Goal: Entertainment & Leisure: Consume media (video, audio)

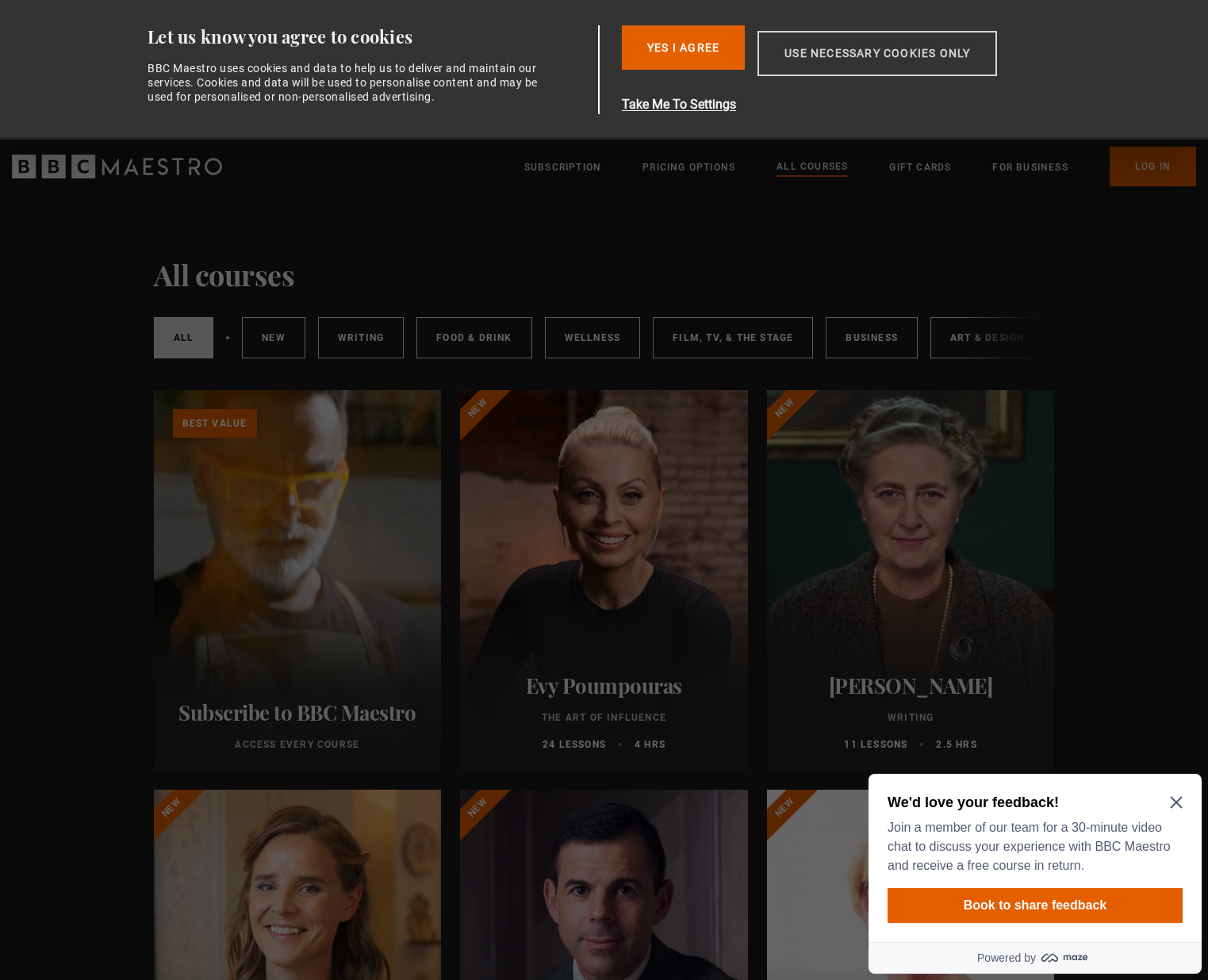
click at [869, 62] on button "Use necessary cookies only" at bounding box center [876, 53] width 240 height 45
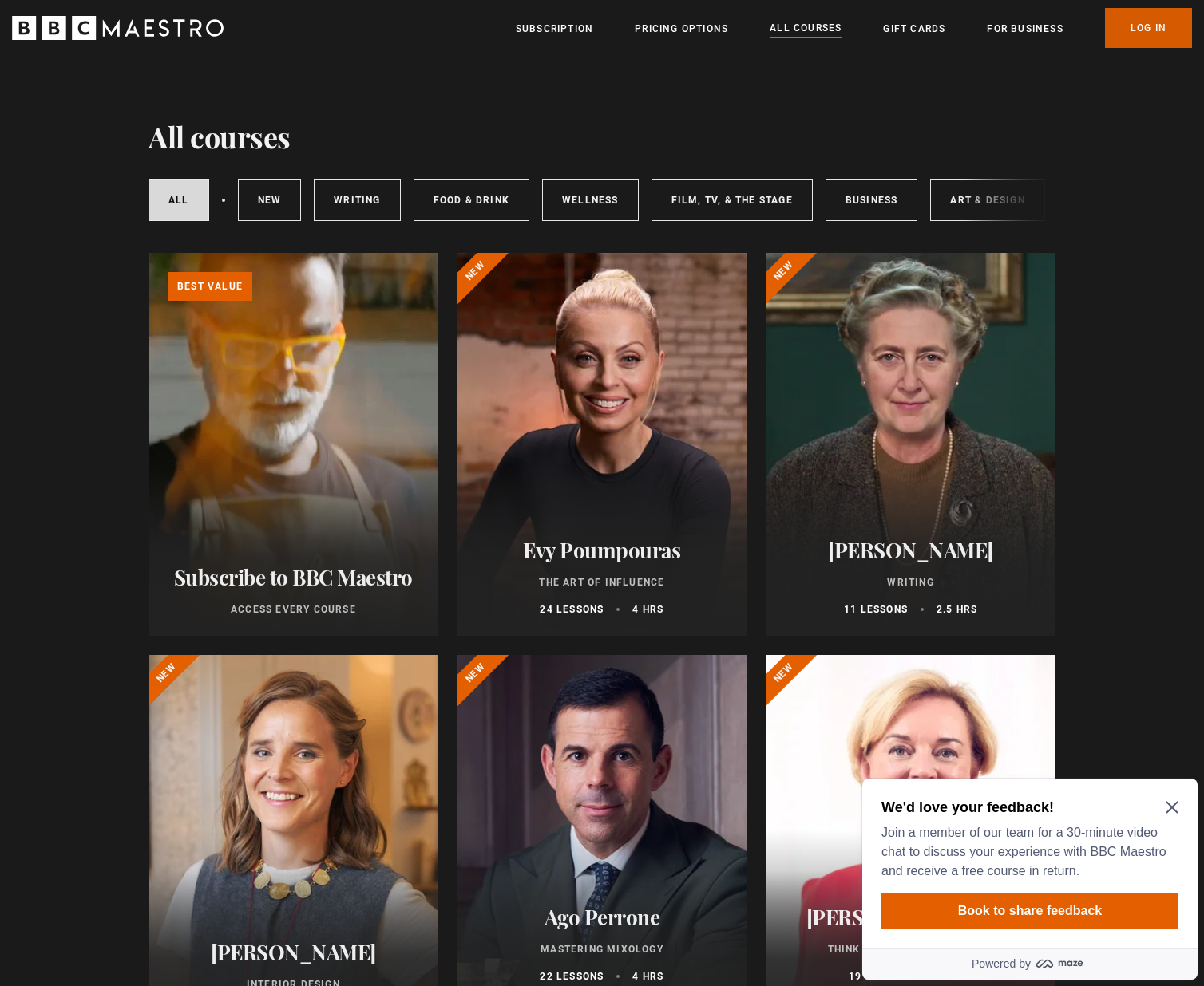
click at [1125, 32] on link "Log In" at bounding box center [1148, 28] width 87 height 40
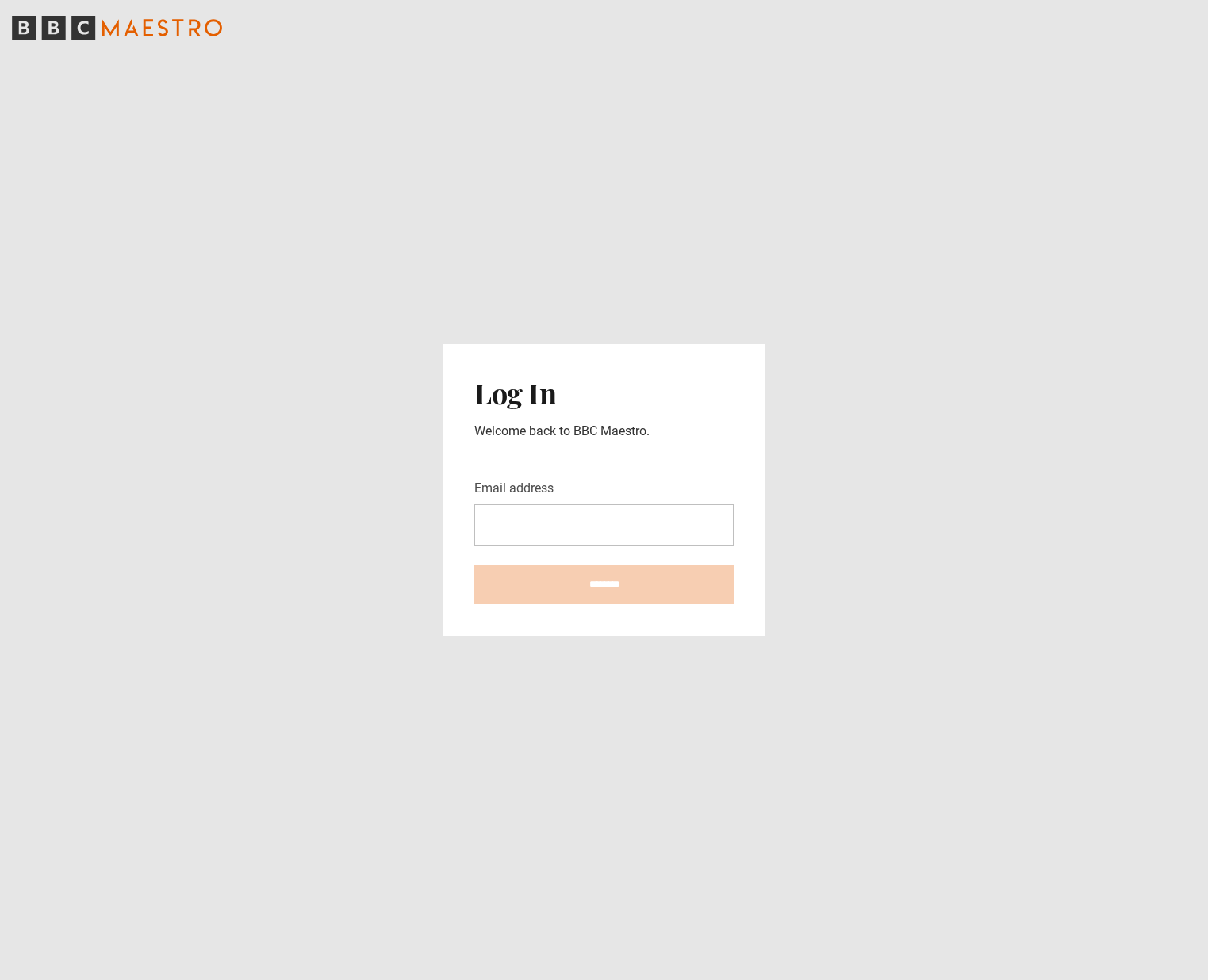
click at [632, 533] on input "Email address" at bounding box center [604, 525] width 260 height 41
type input "**********"
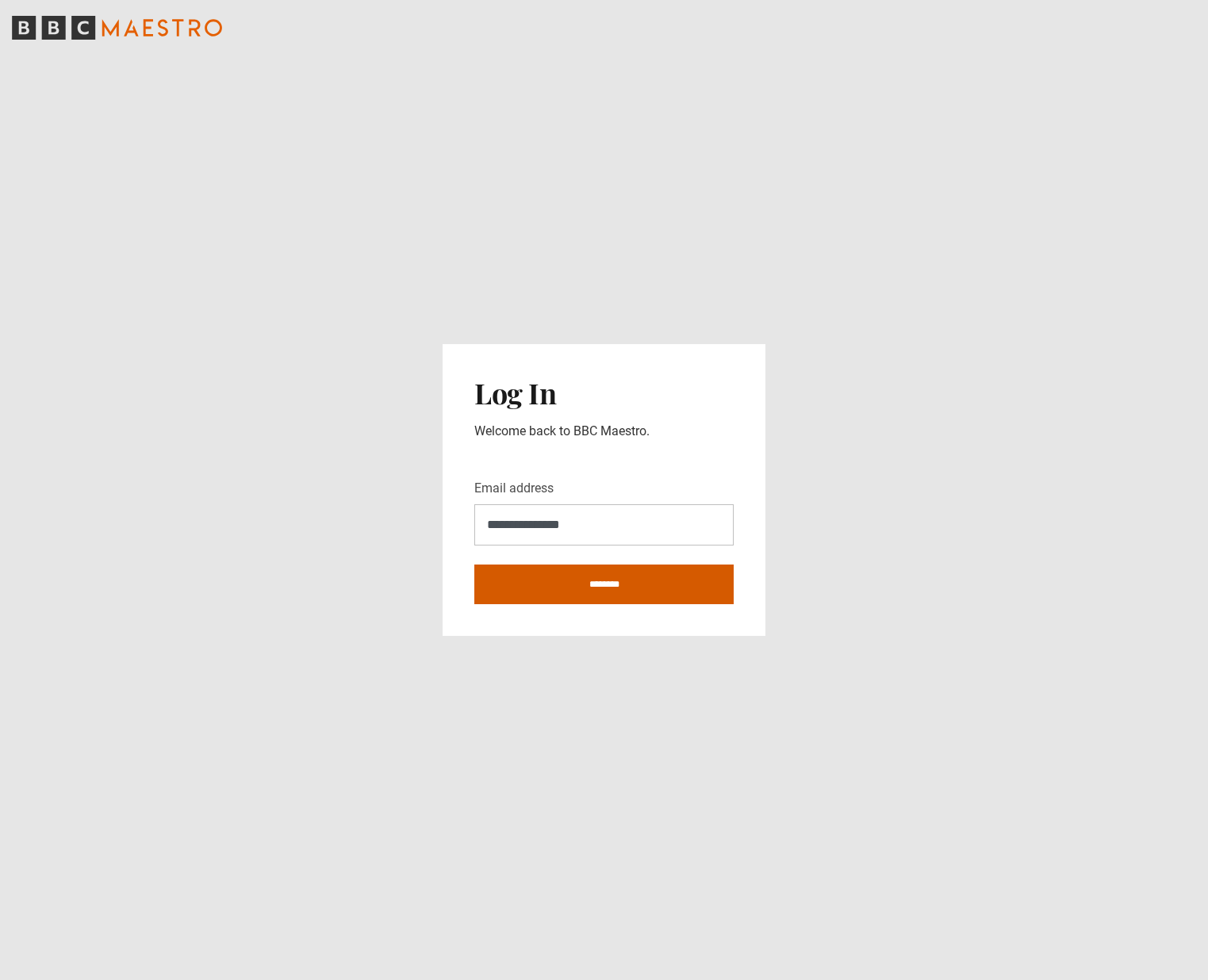
click at [560, 573] on input "********" at bounding box center [604, 584] width 260 height 39
type input "**********"
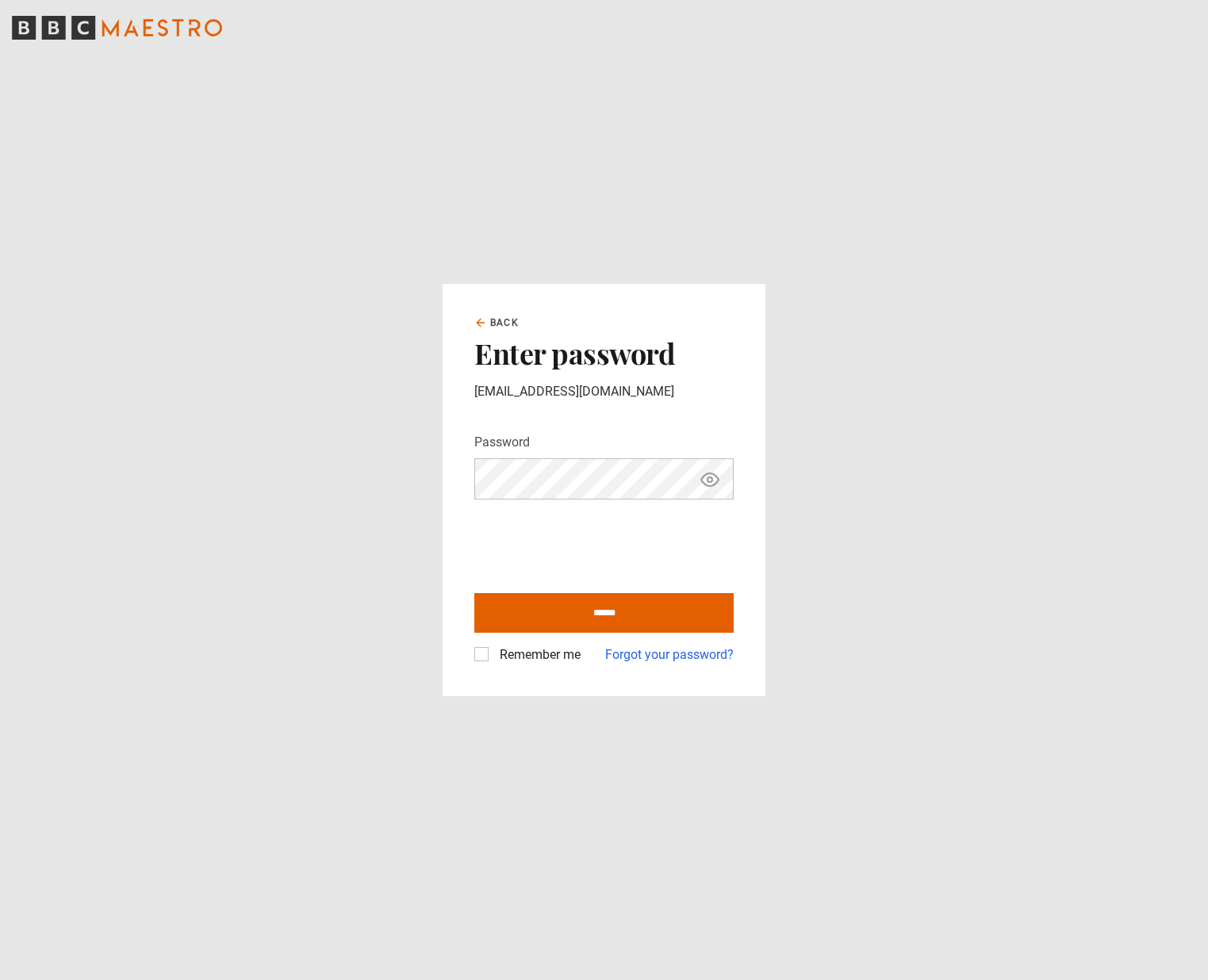
click at [475, 593] on input "******" at bounding box center [604, 613] width 260 height 39
type input "**********"
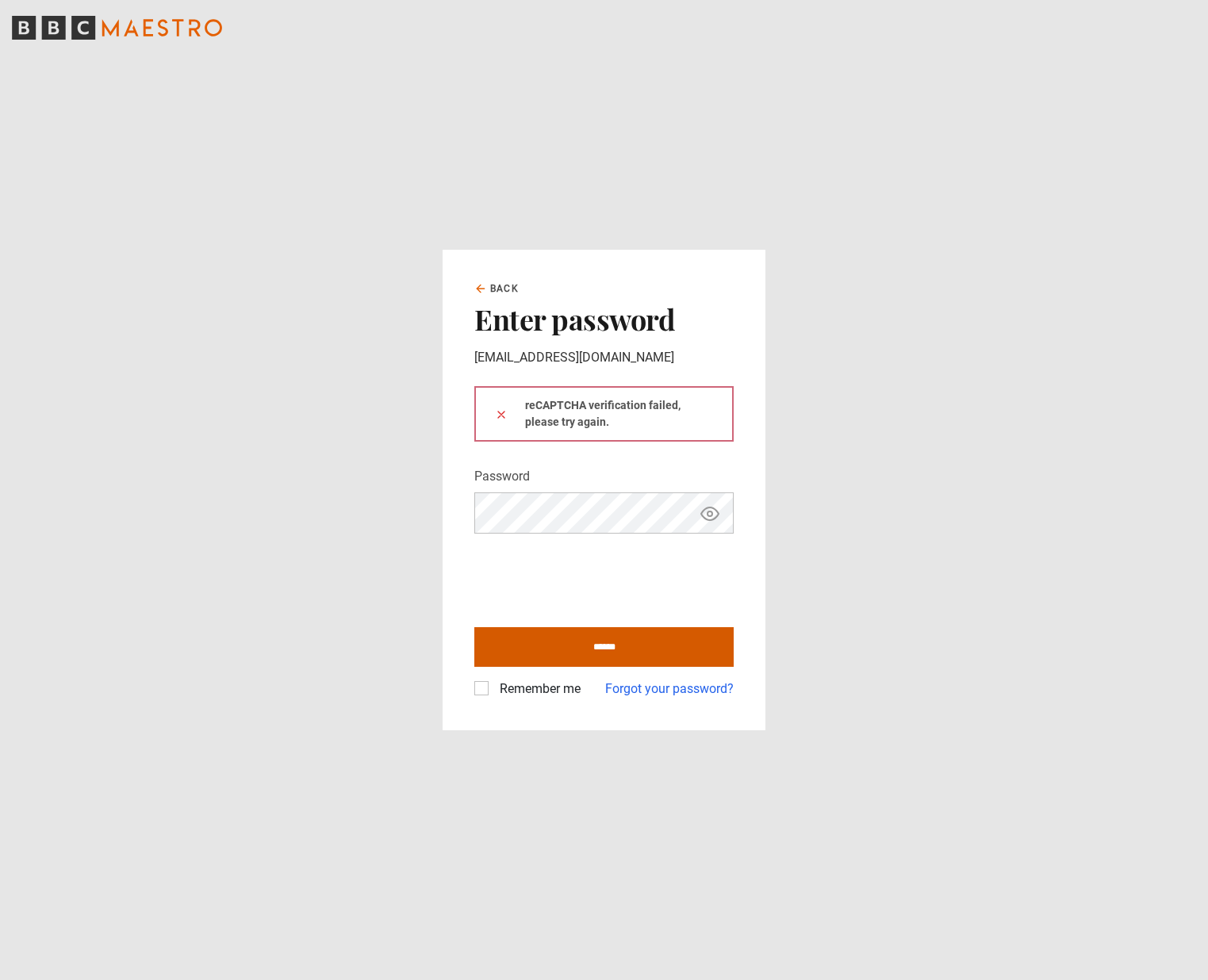
click at [581, 649] on input "******" at bounding box center [604, 647] width 260 height 39
type input "**********"
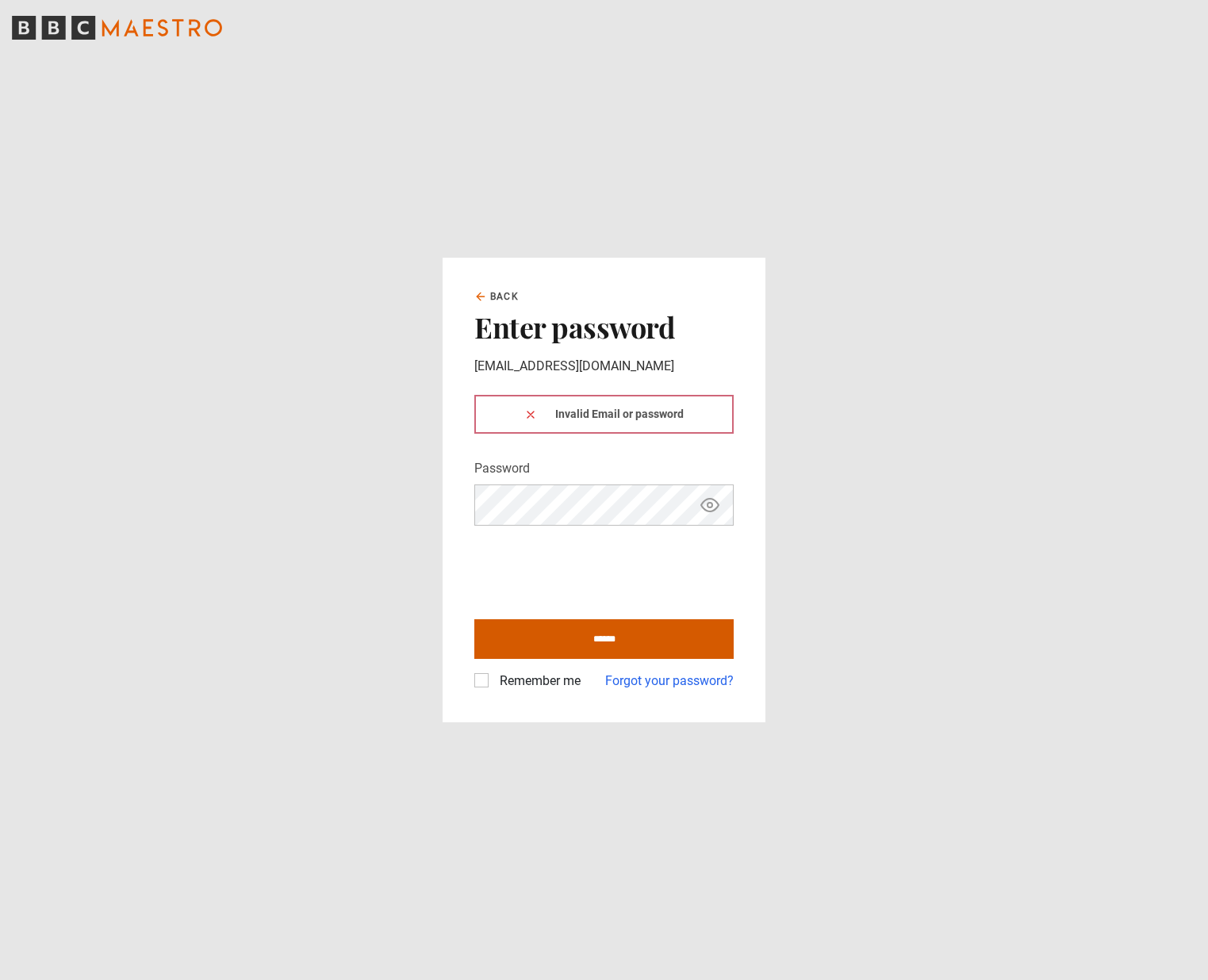
click at [541, 641] on input "******" at bounding box center [604, 640] width 260 height 39
type input "**********"
click at [535, 633] on input "******" at bounding box center [604, 640] width 260 height 39
type input "**********"
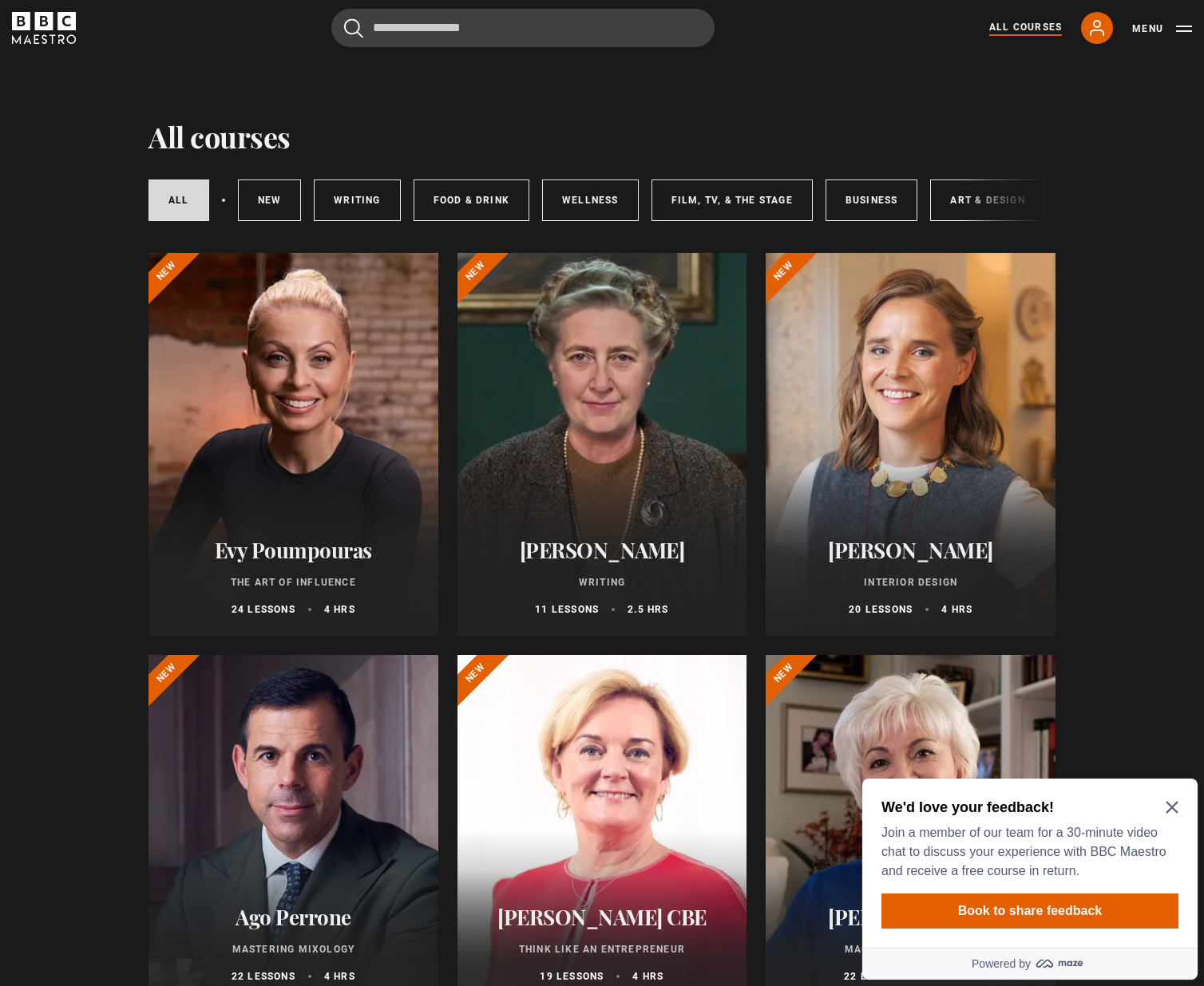
click at [573, 347] on div at bounding box center [602, 445] width 290 height 383
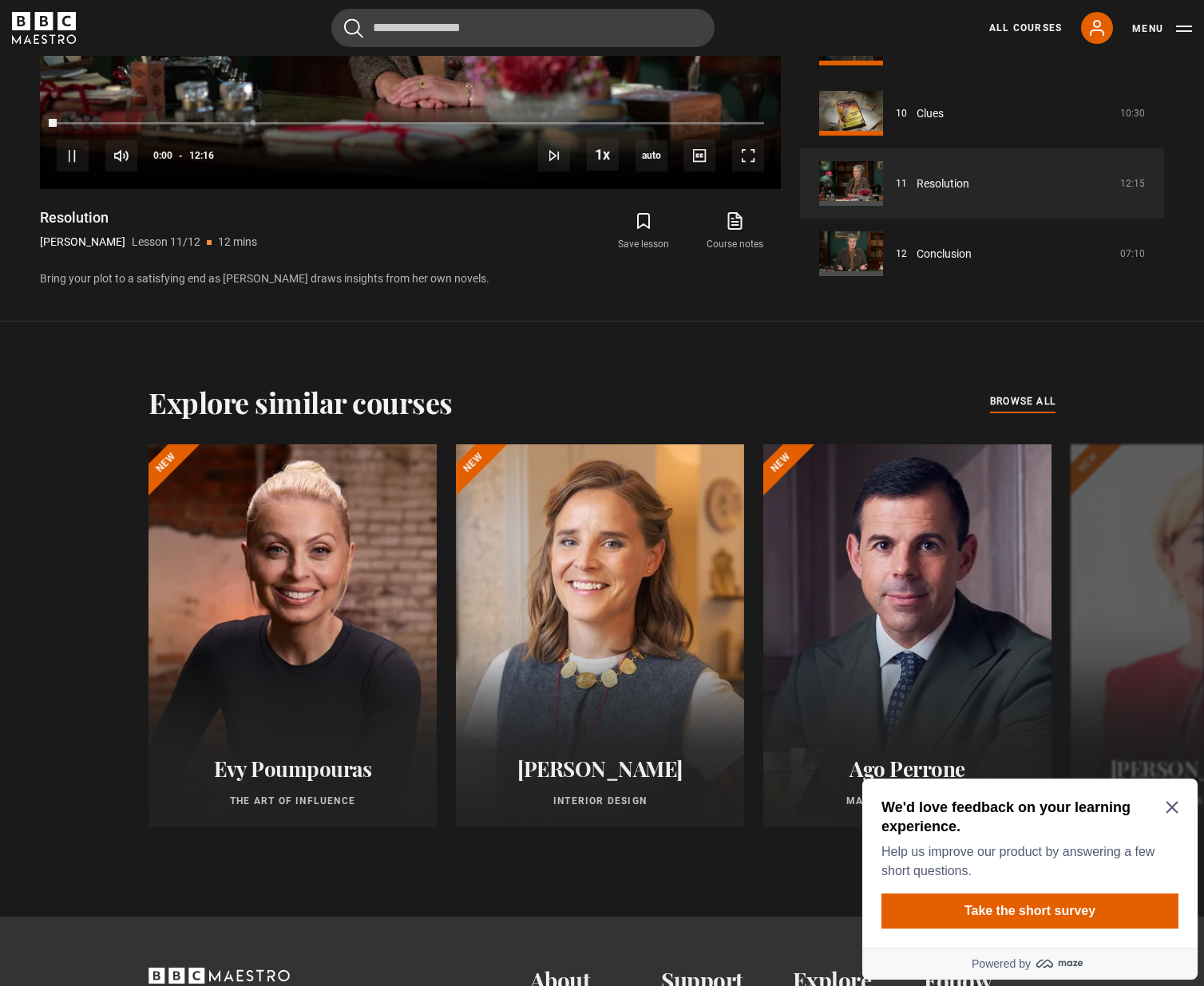
scroll to position [1314, 0]
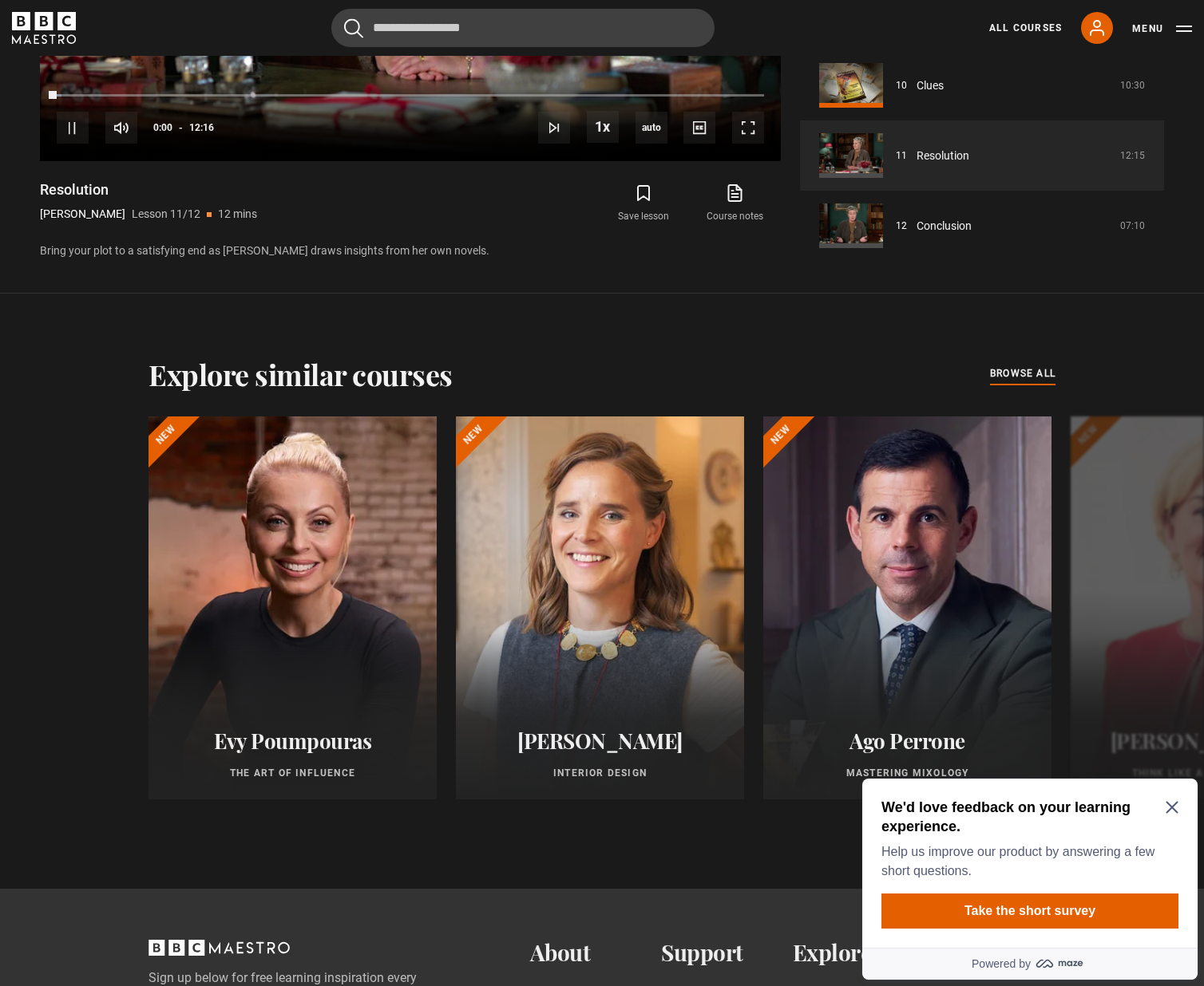
click at [1172, 806] on icon "Close Maze Prompt" at bounding box center [1171, 808] width 12 height 12
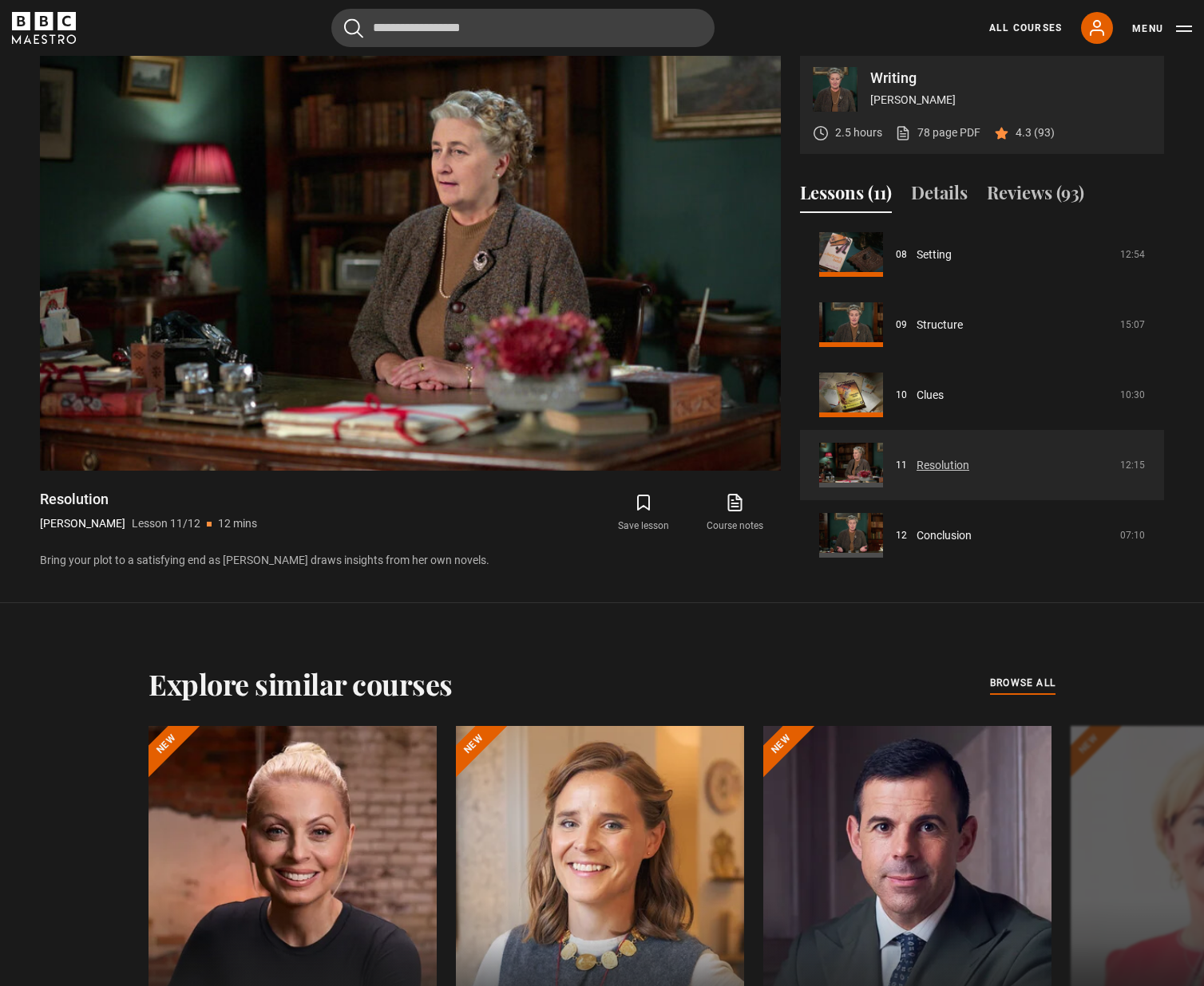
scroll to position [994, 0]
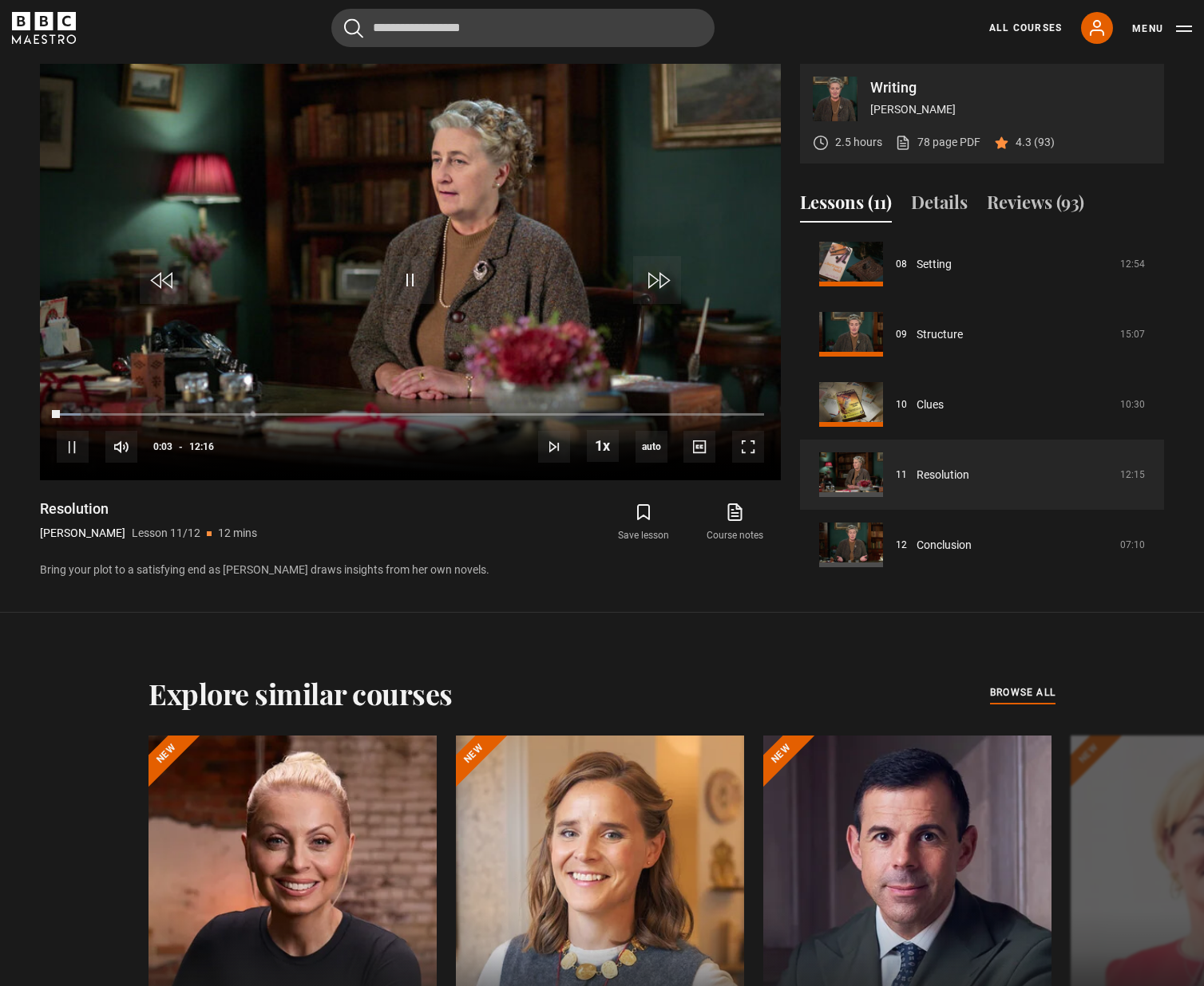
drag, startPoint x: 39, startPoint y: 408, endPoint x: 28, endPoint y: 408, distance: 11.0
click at [28, 408] on div "Writing Agatha Christie 2.5 hours 78 page PDF (opens in new tab) 4.3 (93) Video…" at bounding box center [601, 322] width 1149 height 516
drag, startPoint x: 28, startPoint y: 408, endPoint x: 44, endPoint y: 414, distance: 17.1
click at [44, 414] on div "10s Skip Back 10 seconds Play 10s Skip Forward 10 seconds Loaded : 3.40% 00:00 …" at bounding box center [410, 436] width 741 height 88
click at [66, 436] on span "Video Player" at bounding box center [73, 447] width 32 height 32
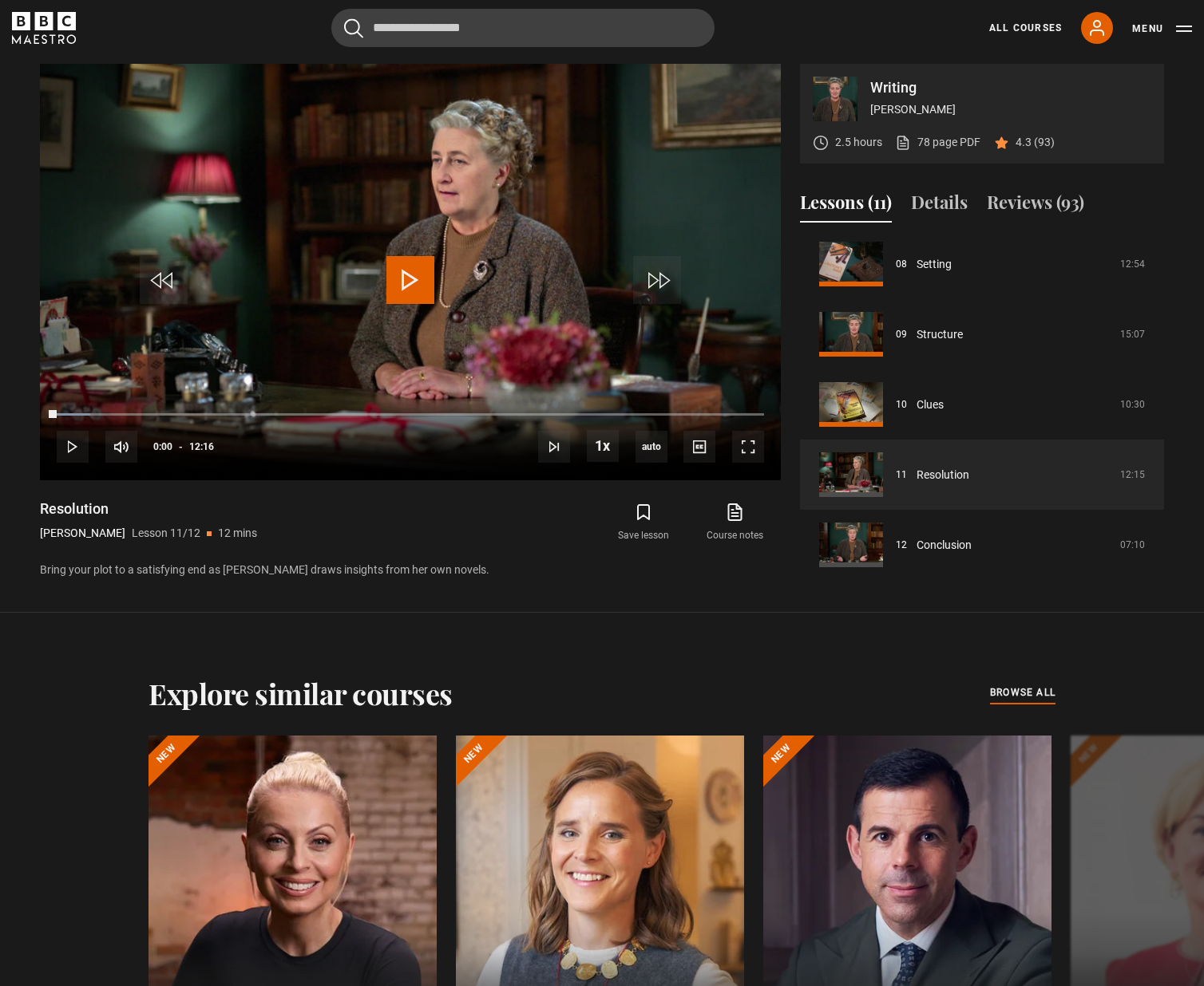
drag, startPoint x: 56, startPoint y: 421, endPoint x: 22, endPoint y: 419, distance: 34.1
click at [22, 419] on section "Writing Agatha Christie 2.5 hours 78 page PDF (opens in new tab) 4.3 (93) Video…" at bounding box center [602, 306] width 1204 height 613
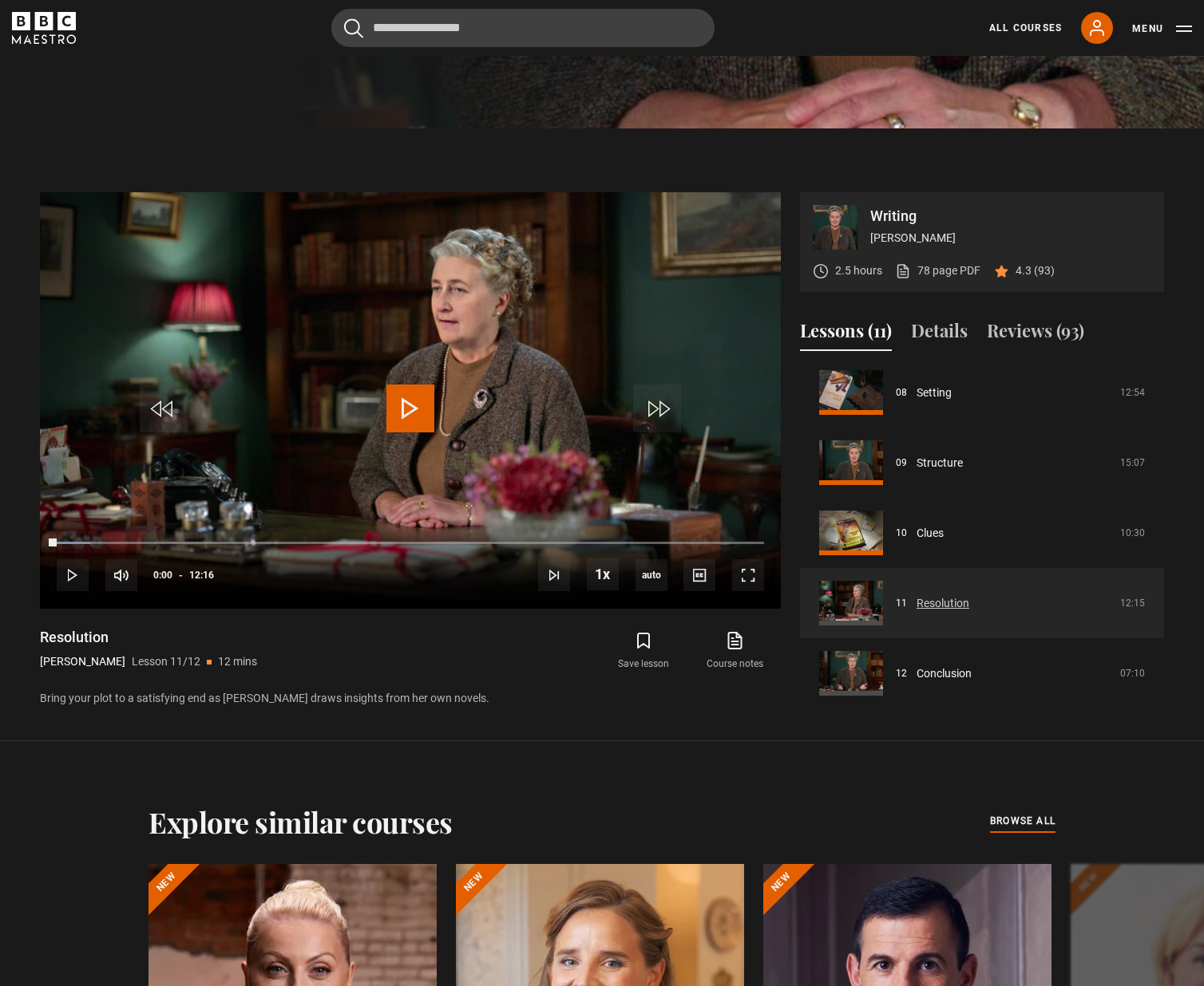
scroll to position [834, 0]
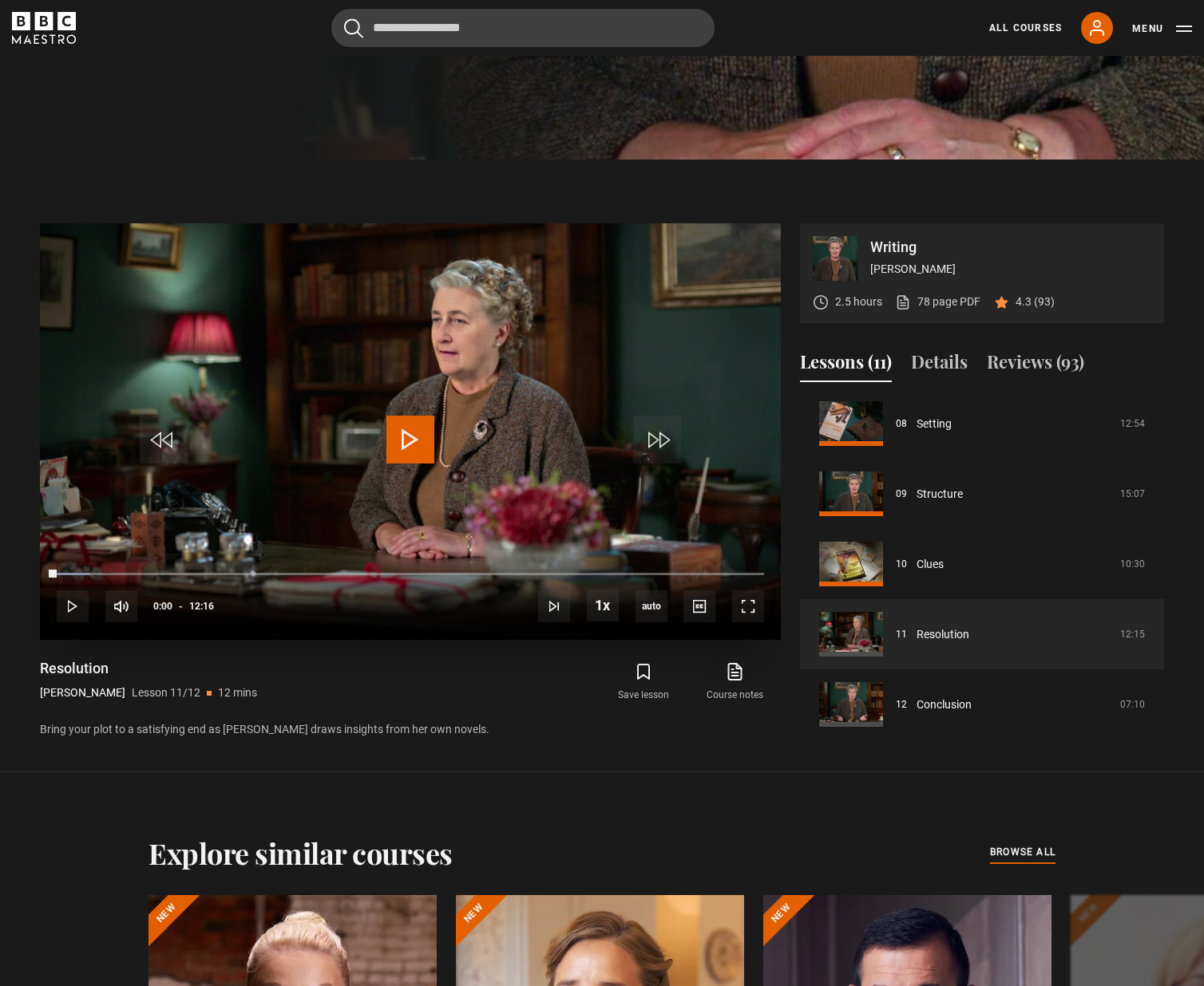
click at [72, 611] on span "Video Player" at bounding box center [73, 607] width 32 height 32
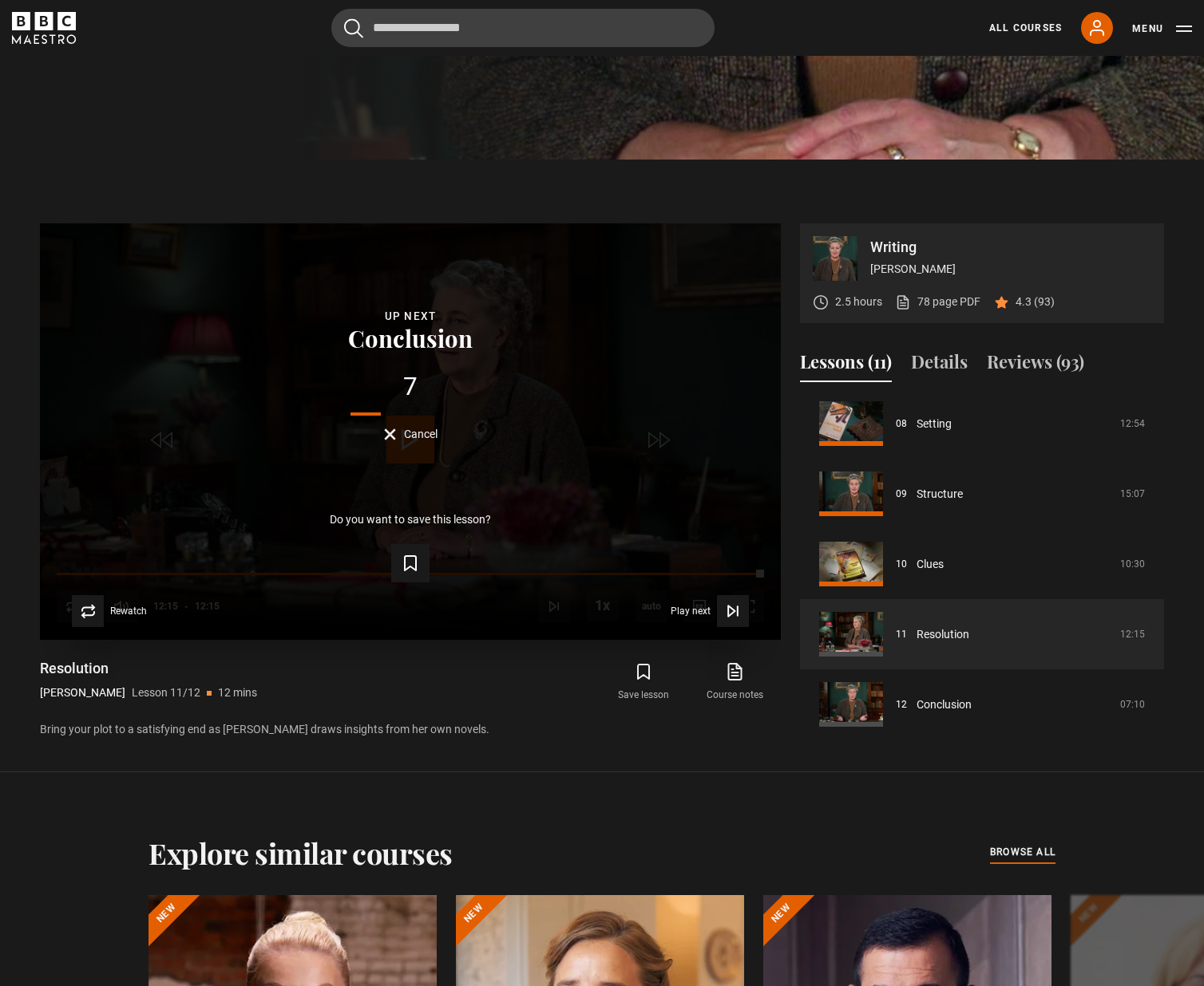
click at [410, 436] on span "Cancel" at bounding box center [421, 433] width 34 height 11
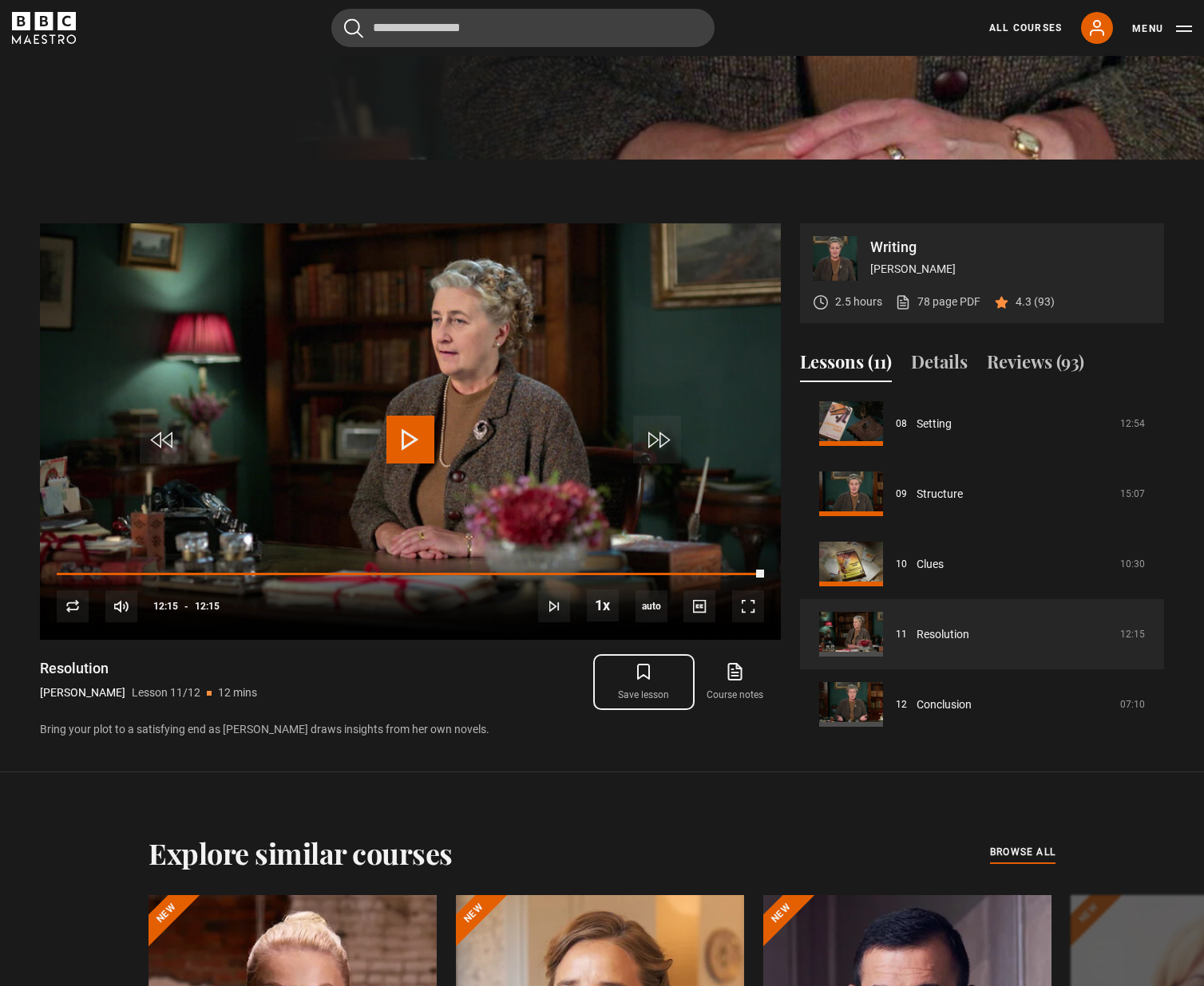
click at [640, 678] on icon "submit" at bounding box center [643, 671] width 11 height 14
click at [648, 667] on icon "submit" at bounding box center [643, 671] width 11 height 14
click at [561, 672] on div "Save lesson Course notes opens in new tab" at bounding box center [608, 682] width 345 height 47
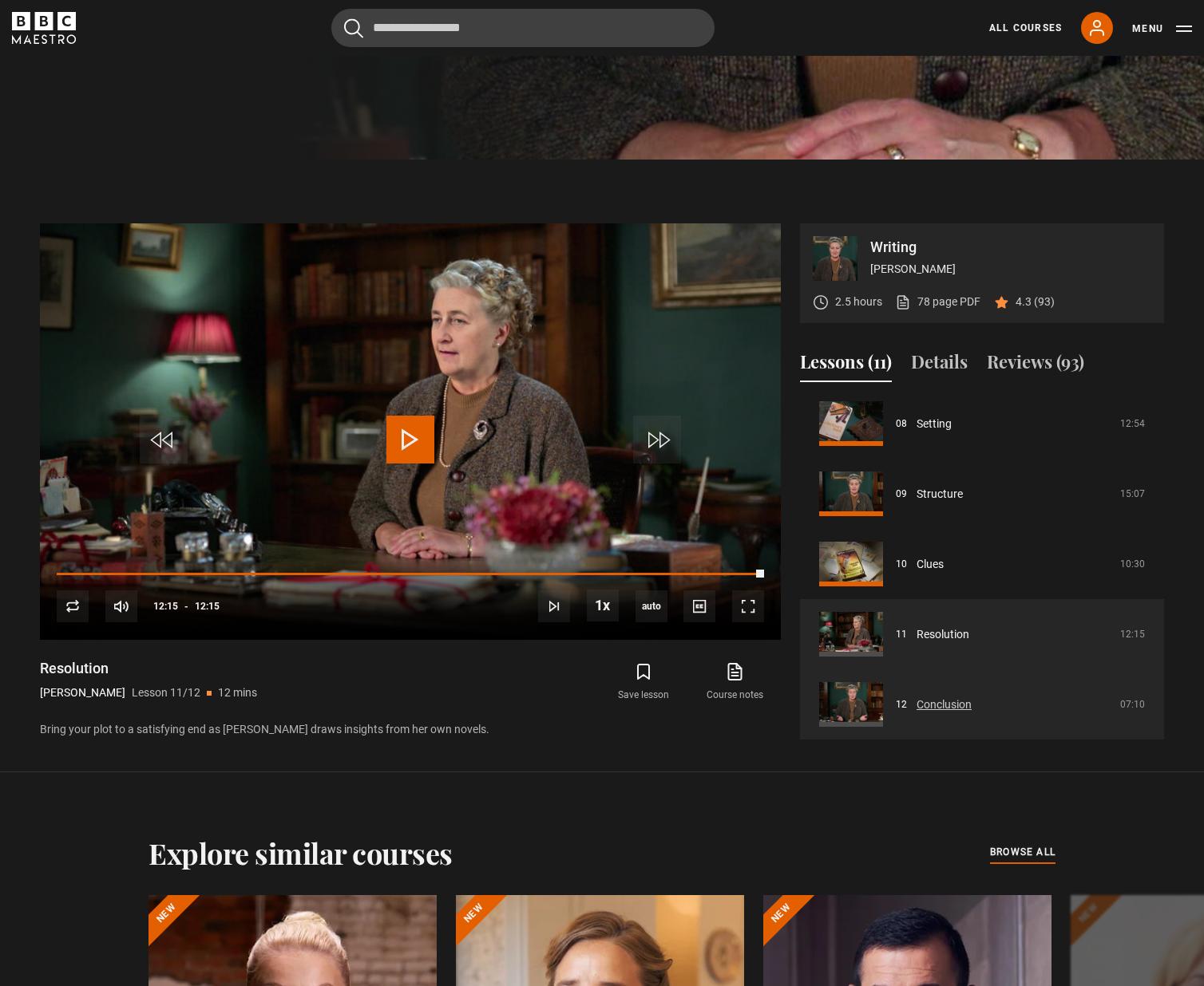
click at [940, 703] on link "Conclusion" at bounding box center [943, 704] width 55 height 17
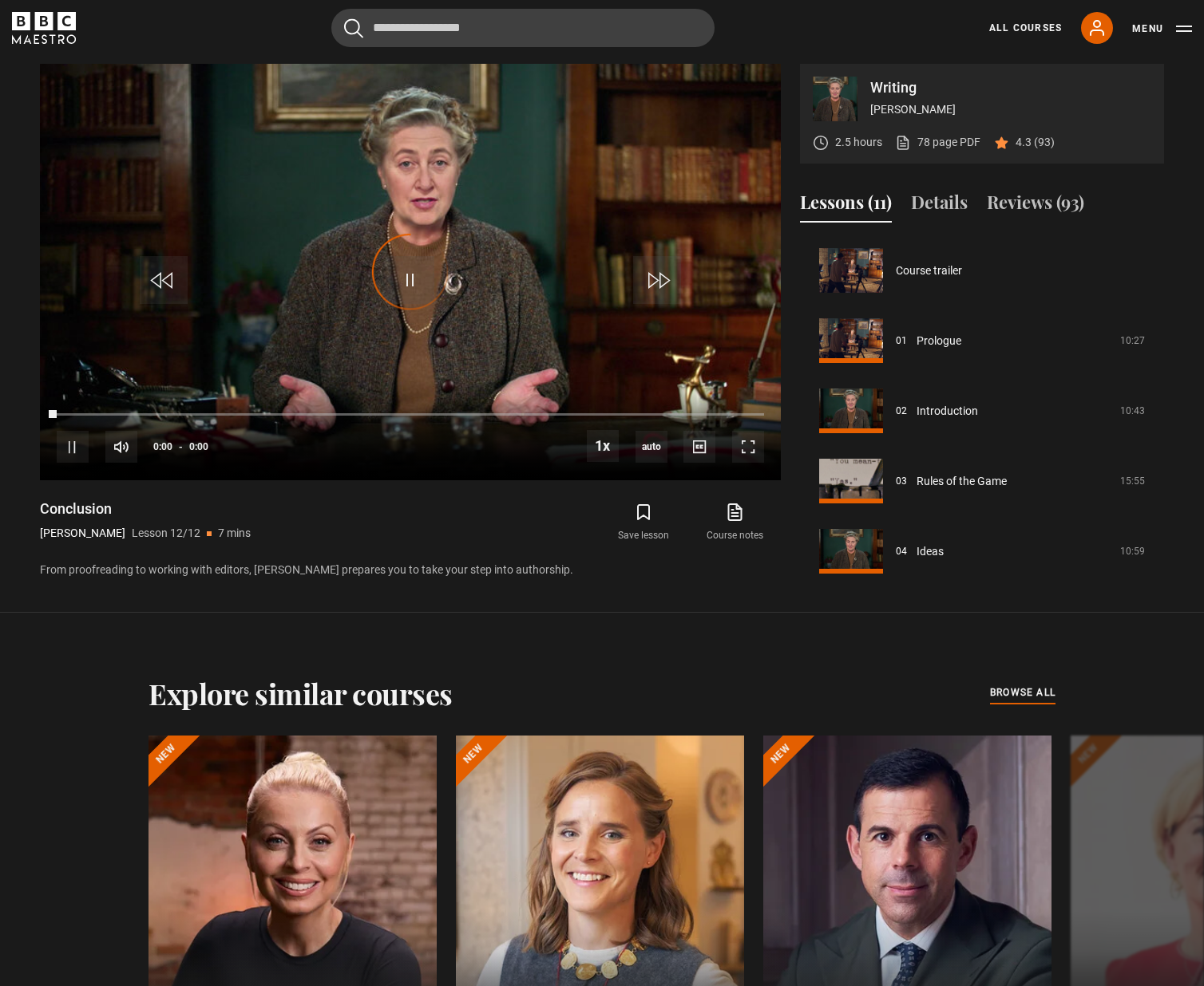
scroll to position [568, 0]
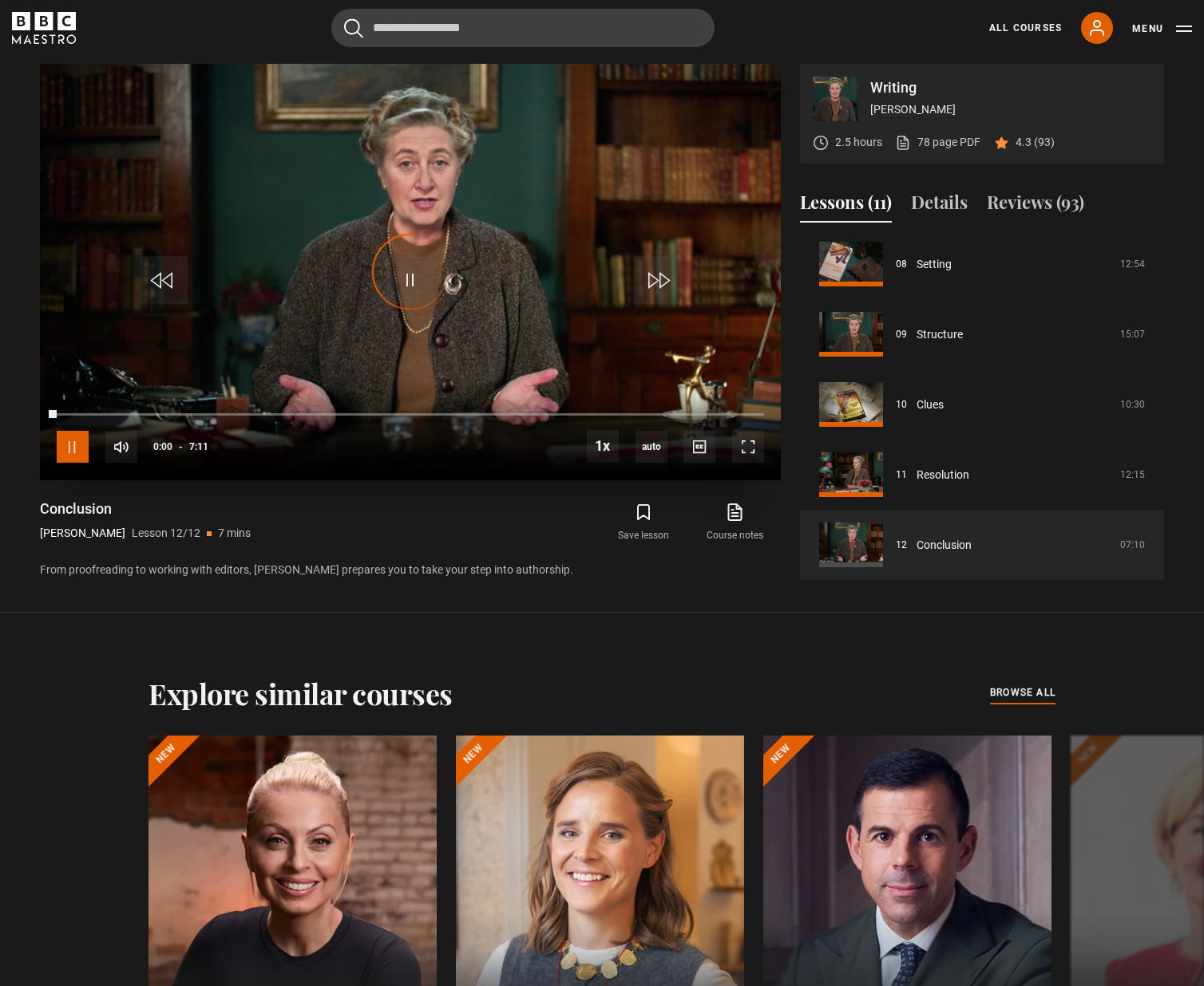
click at [66, 437] on span "Video Player" at bounding box center [73, 447] width 32 height 32
drag, startPoint x: 59, startPoint y: 416, endPoint x: 41, endPoint y: 416, distance: 18.0
click at [41, 416] on div "10s Skip Back 10 seconds Play 10s Skip Forward 10 seconds Loaded : 1.16% 0:00 0…" at bounding box center [410, 436] width 741 height 88
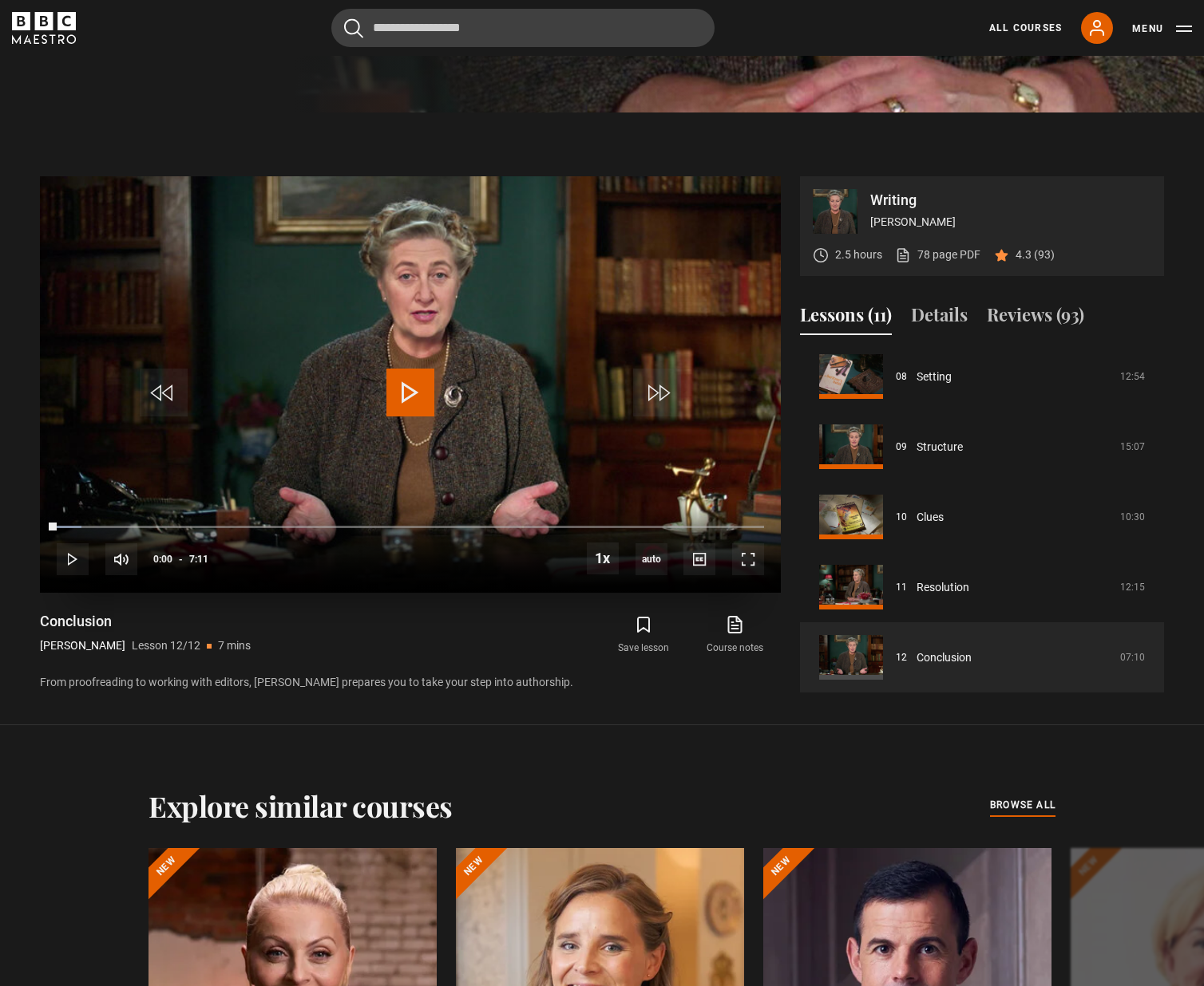
scroll to position [915, 0]
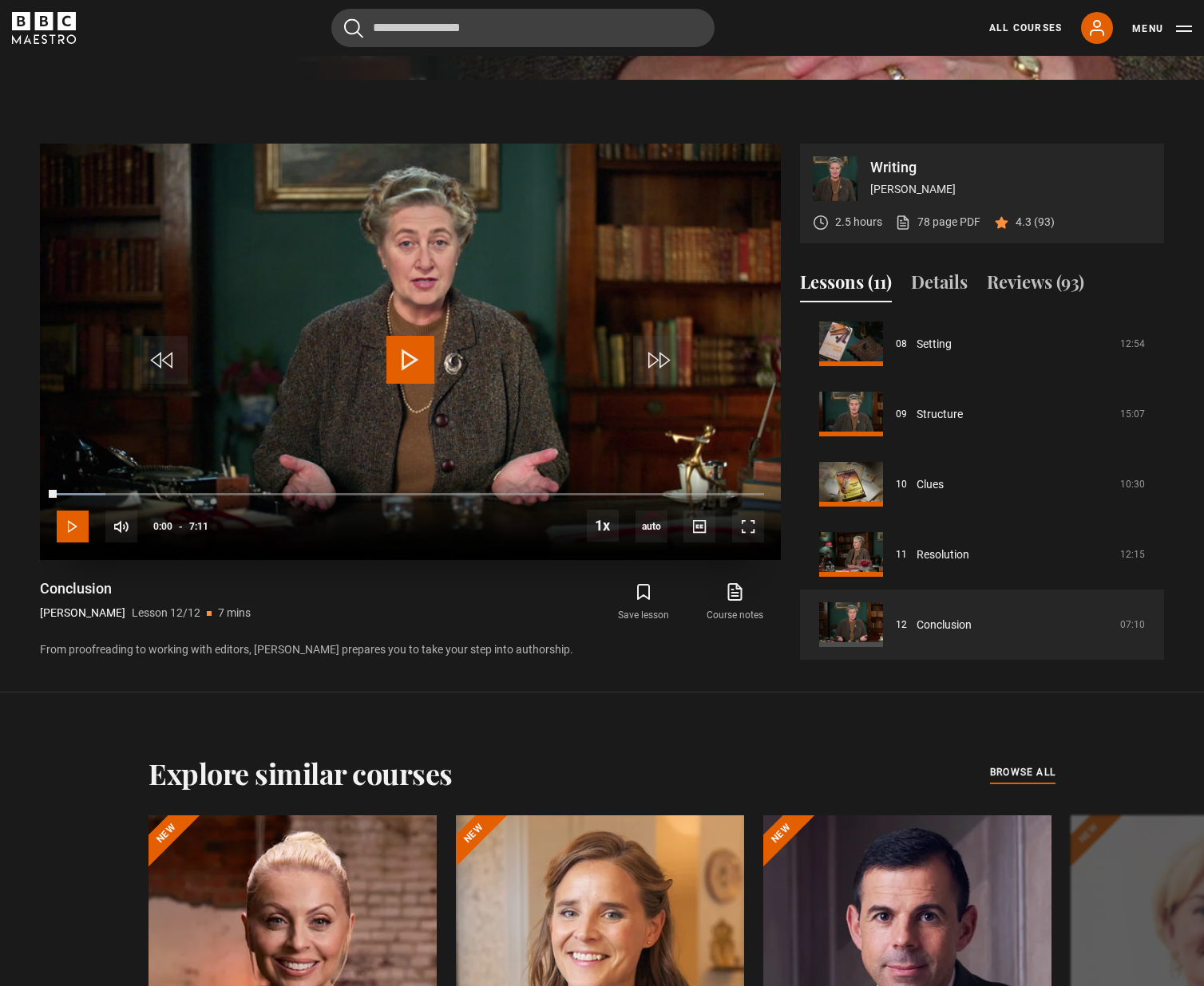
click at [72, 517] on span "Video Player" at bounding box center [73, 526] width 32 height 32
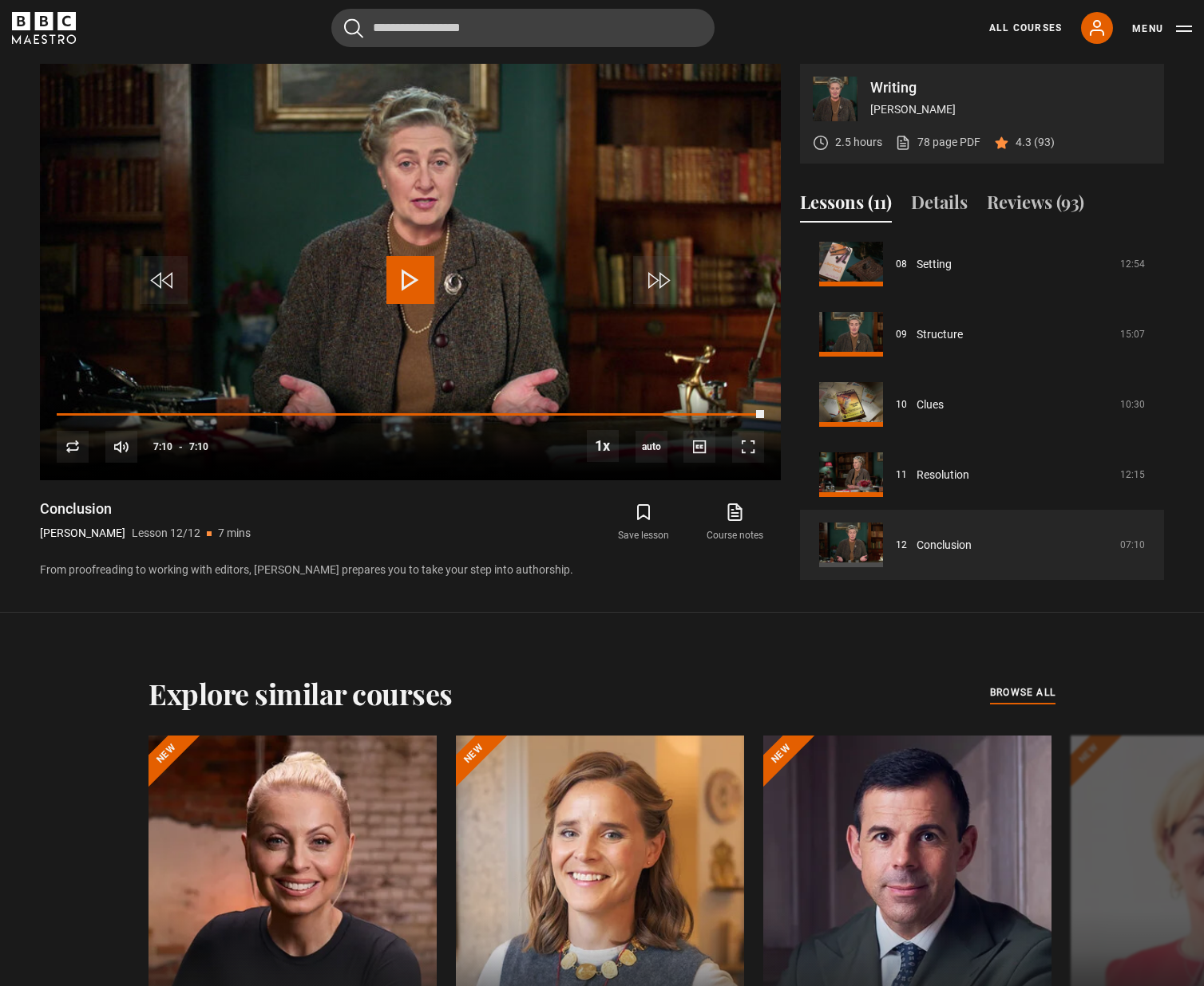
scroll to position [276, 0]
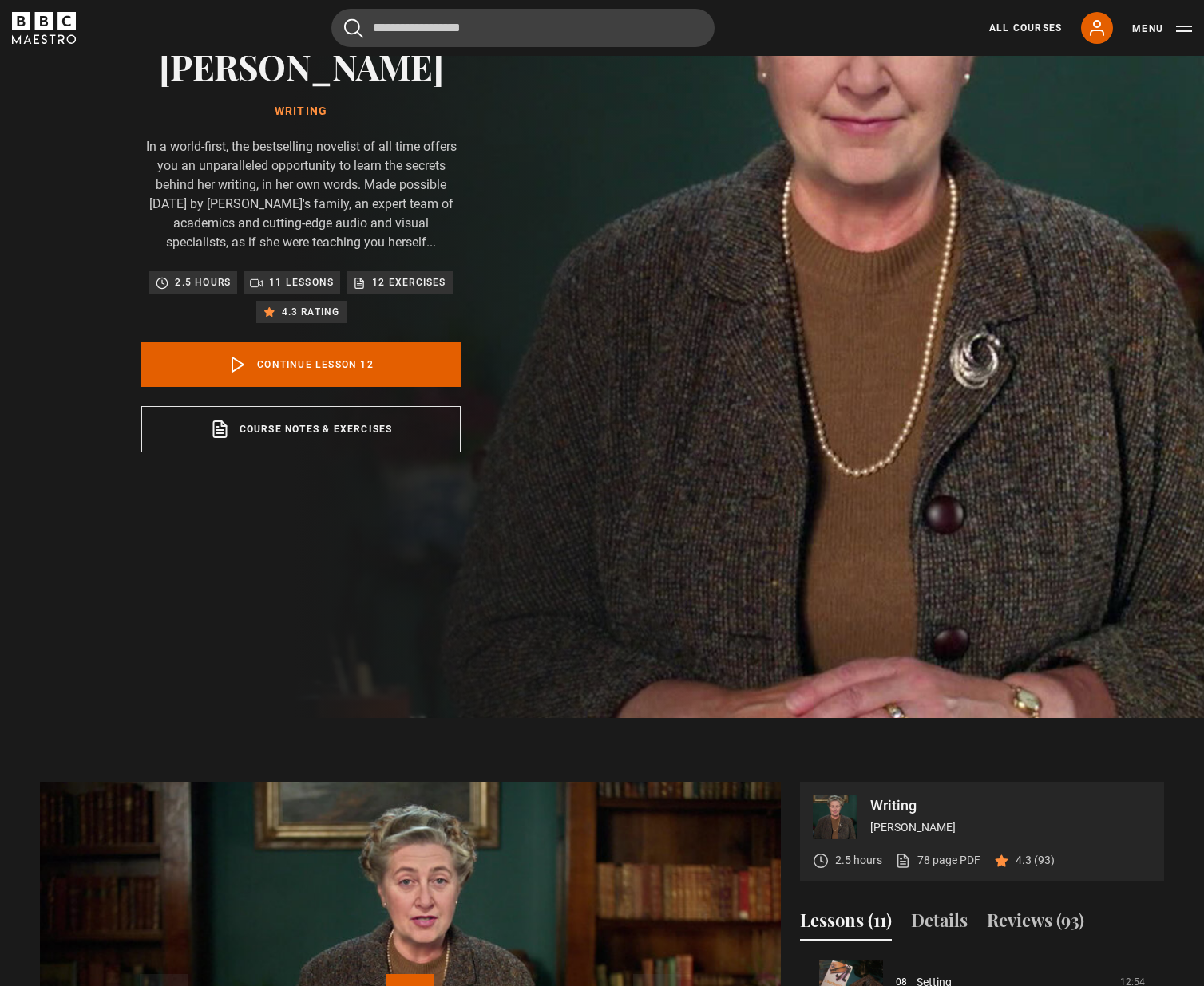
click at [989, 27] on div "All Courses My Account Search Menu" at bounding box center [1080, 28] width 222 height 32
click at [1000, 27] on link "All Courses" at bounding box center [1025, 28] width 73 height 14
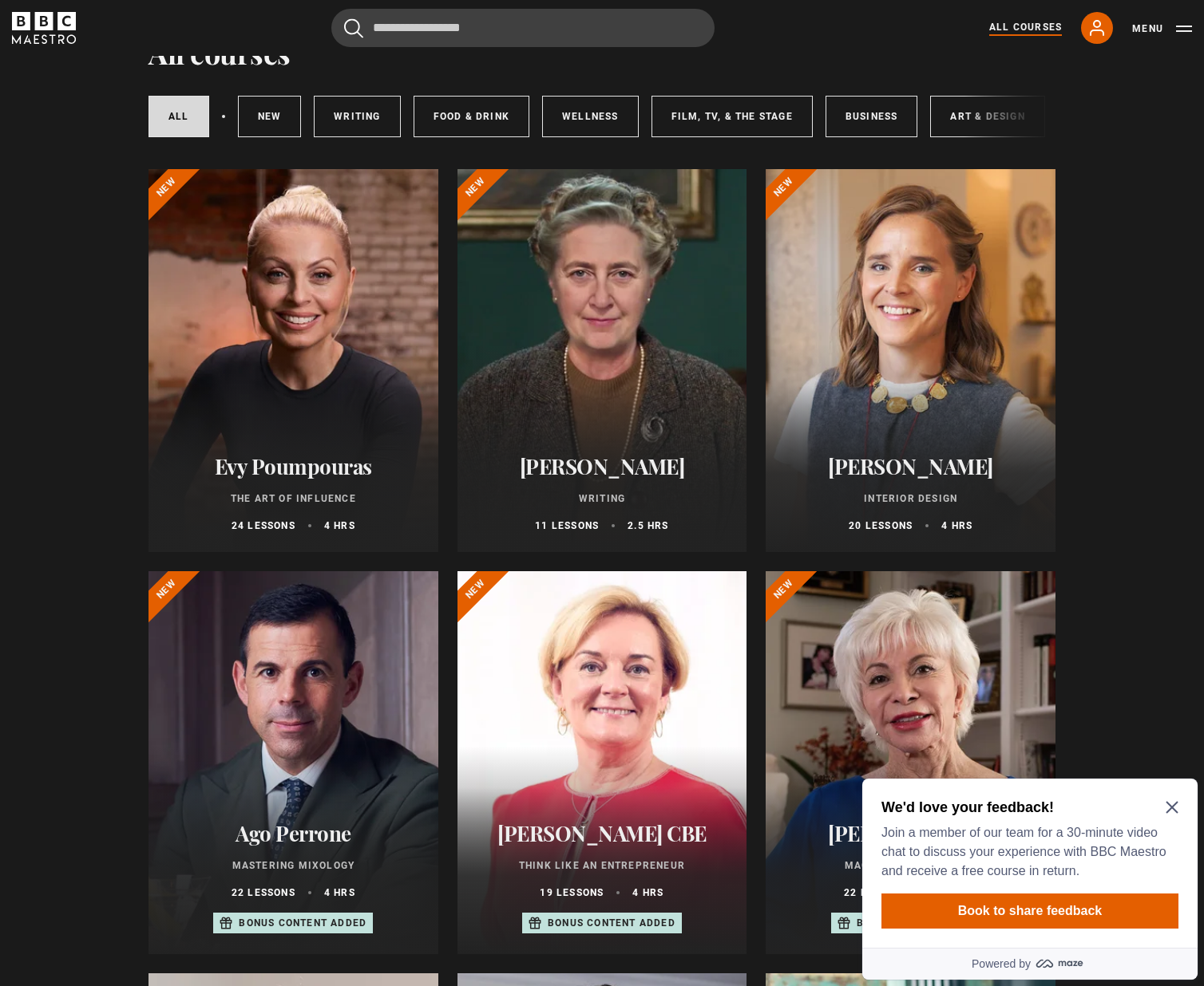
scroll to position [160, 0]
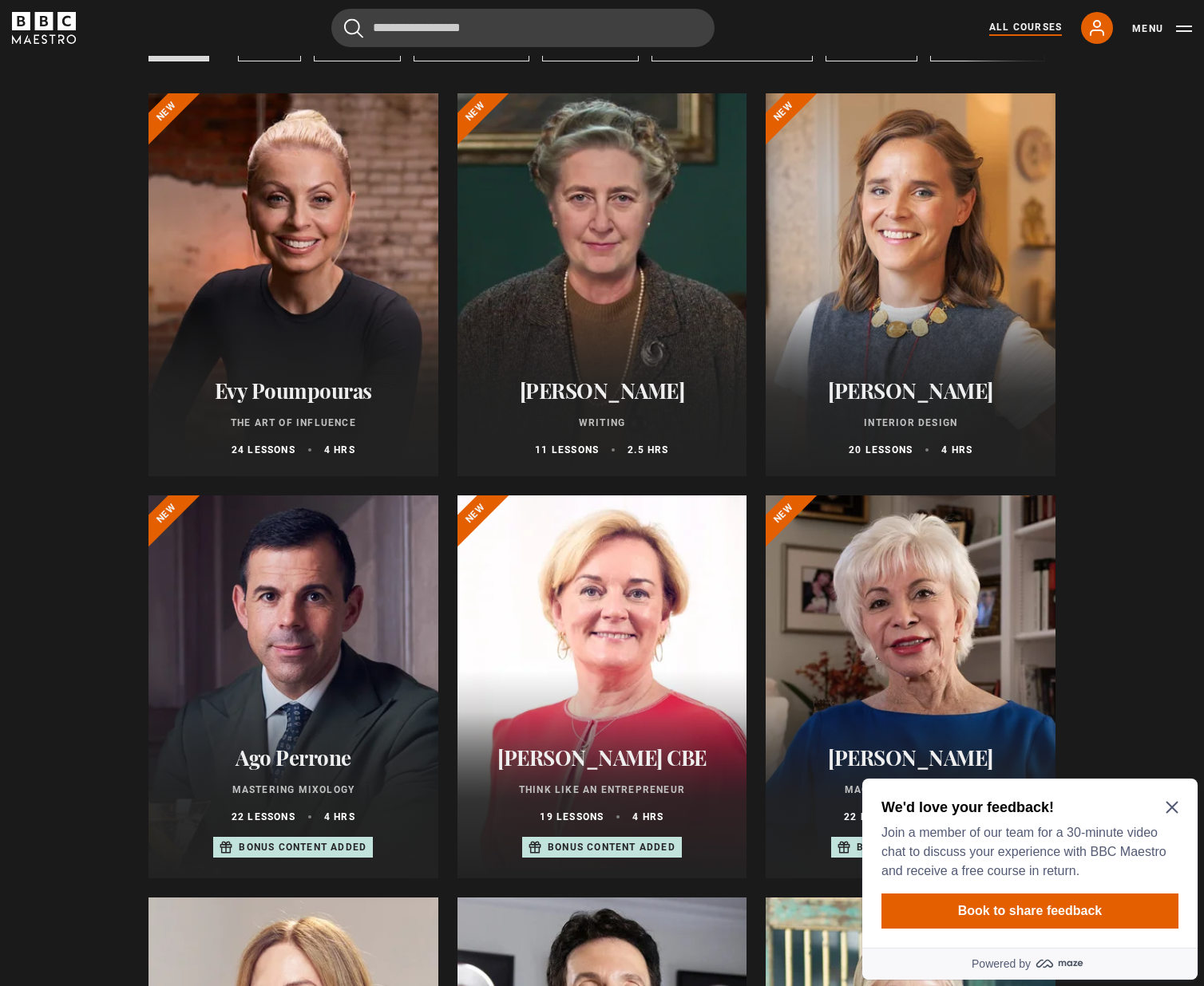
click at [1178, 799] on div "We'd love your feedback! Join a member of our team for a 30-minute video chat t…" at bounding box center [1029, 863] width 335 height 169
click at [1178, 798] on div "We'd love your feedback! Join a member of our team for a 30-minute video chat t…" at bounding box center [1029, 863] width 335 height 169
click at [1172, 808] on icon "Close Maze Prompt" at bounding box center [1171, 808] width 12 height 12
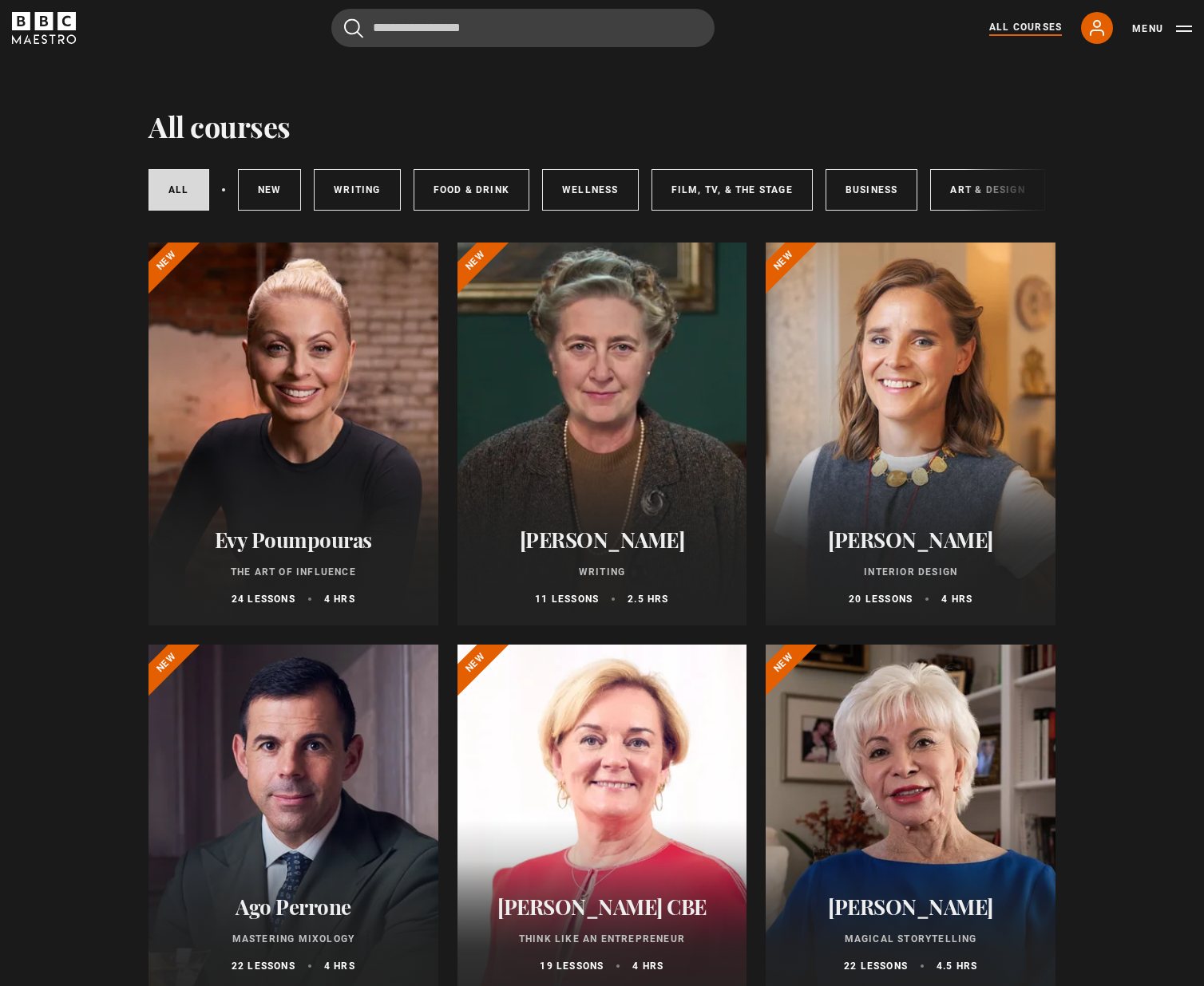
scroll to position [0, 0]
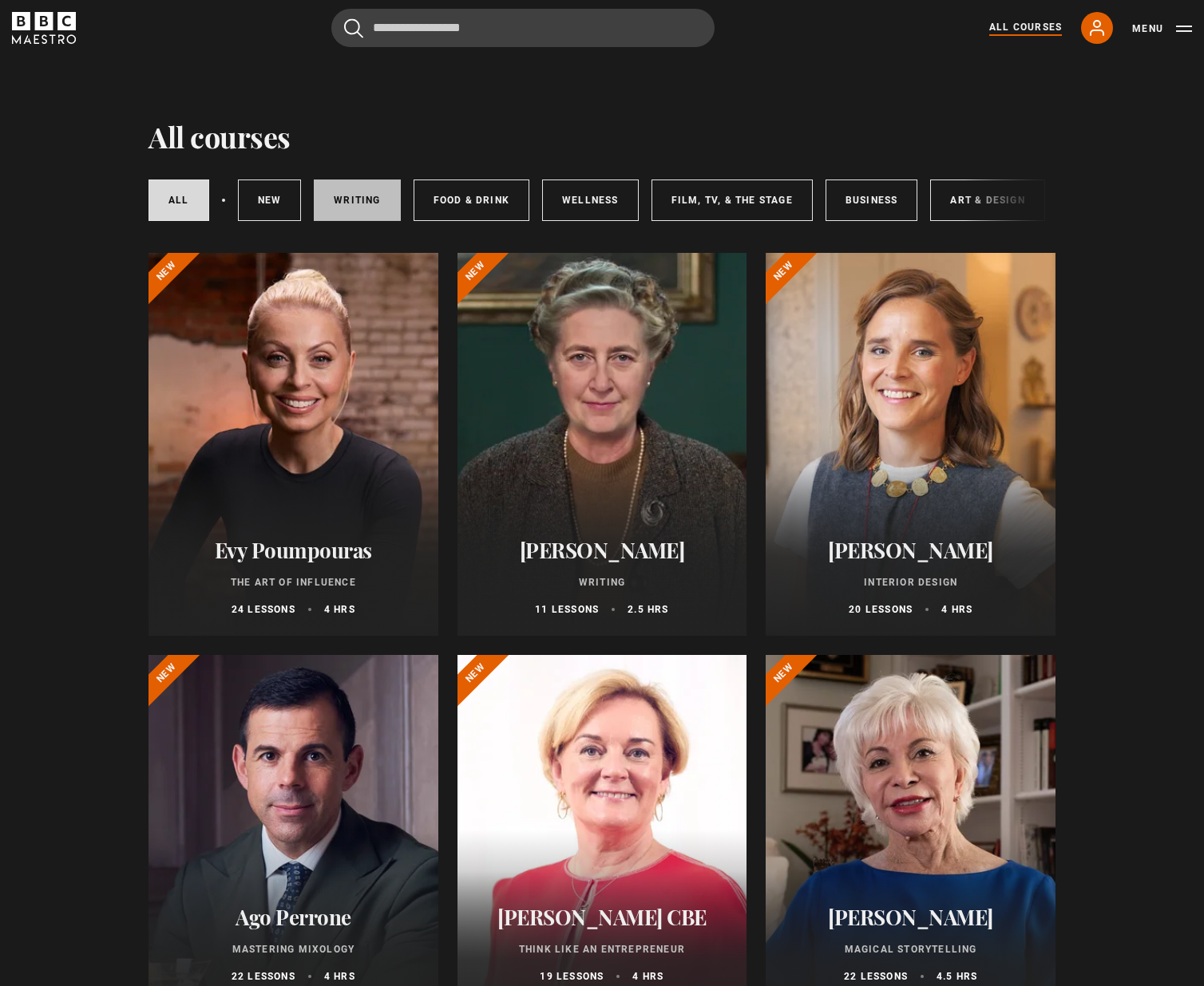
click at [348, 195] on link "Writing" at bounding box center [357, 201] width 86 height 42
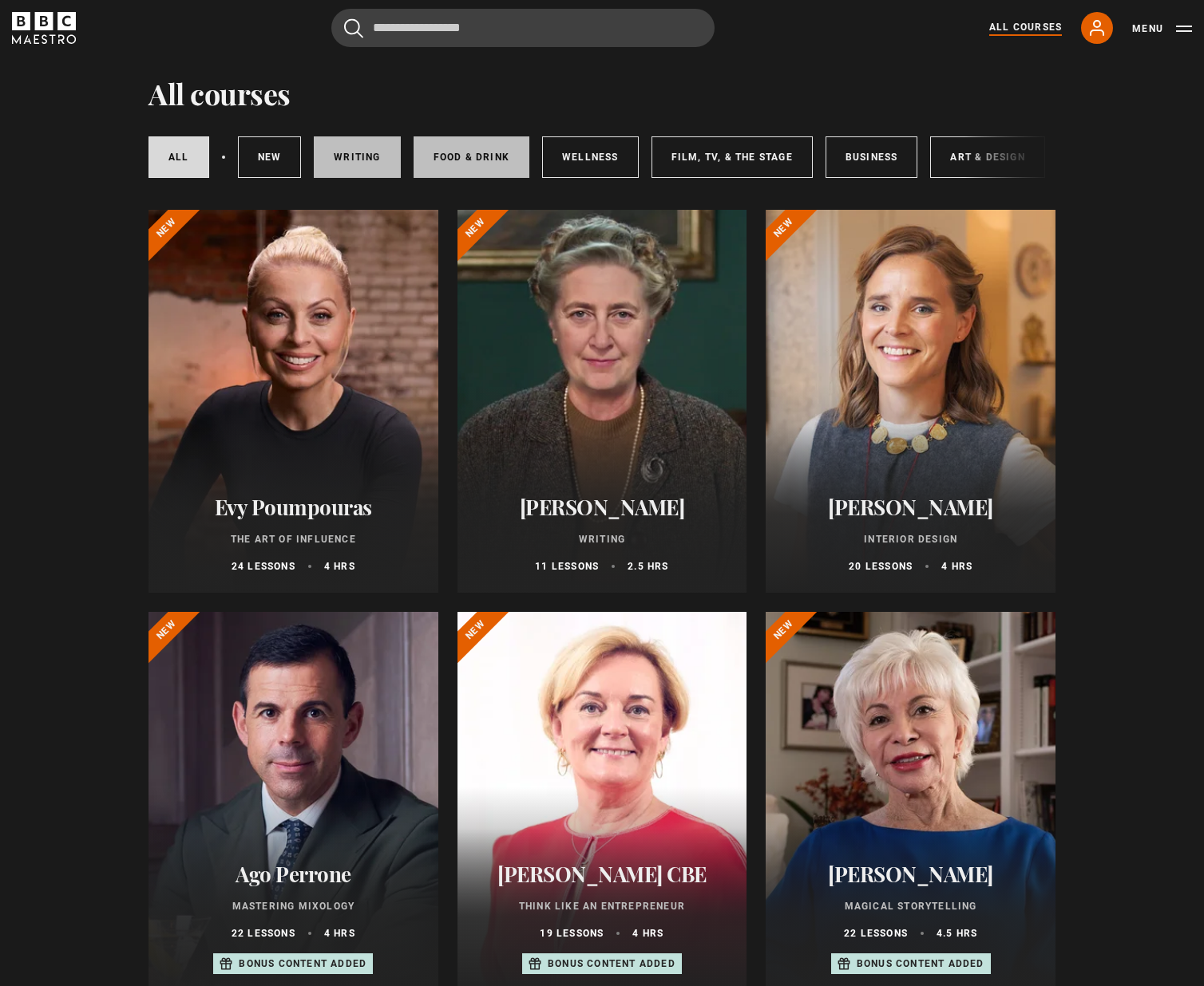
scroll to position [79, 0]
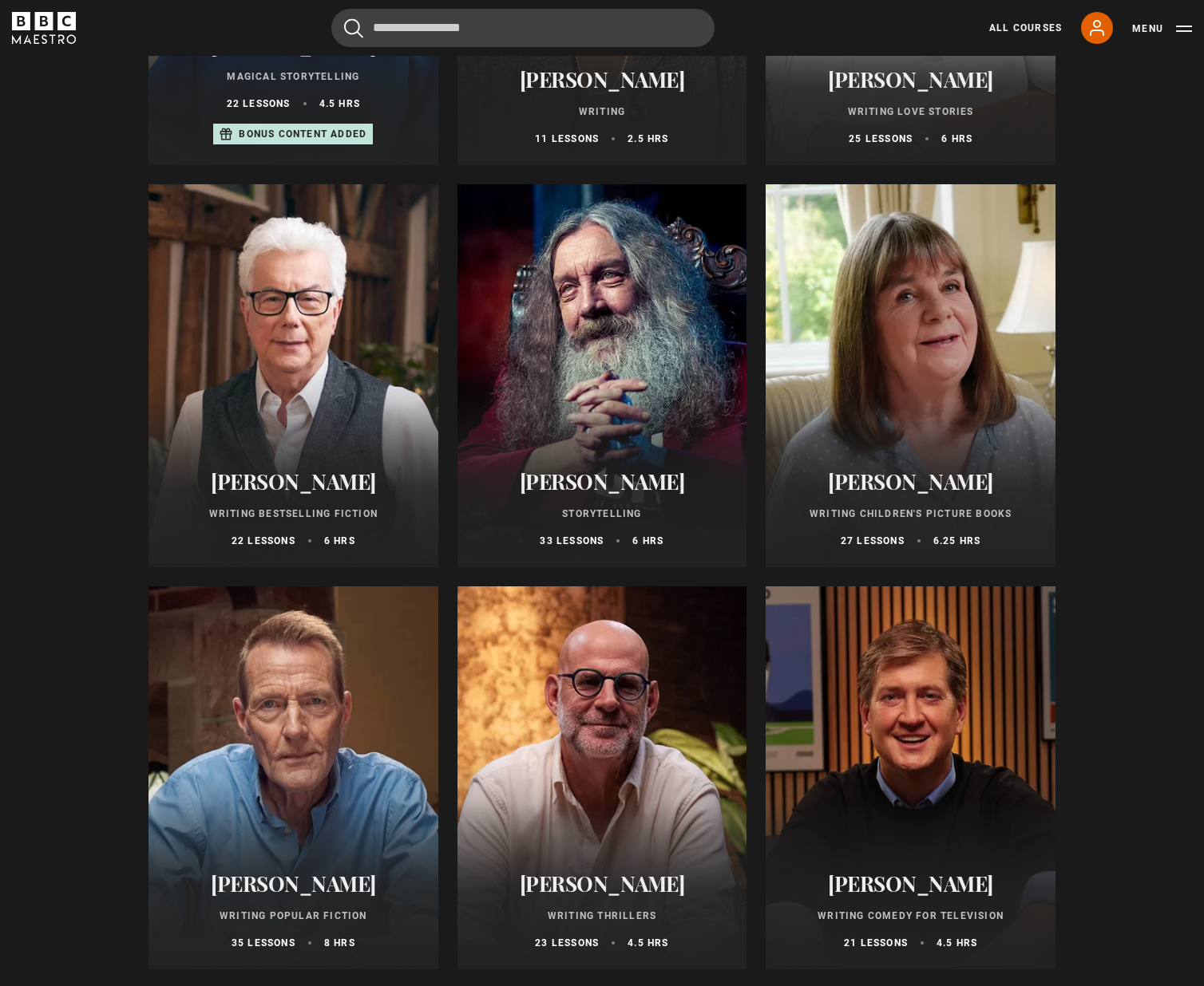
scroll to position [558, 0]
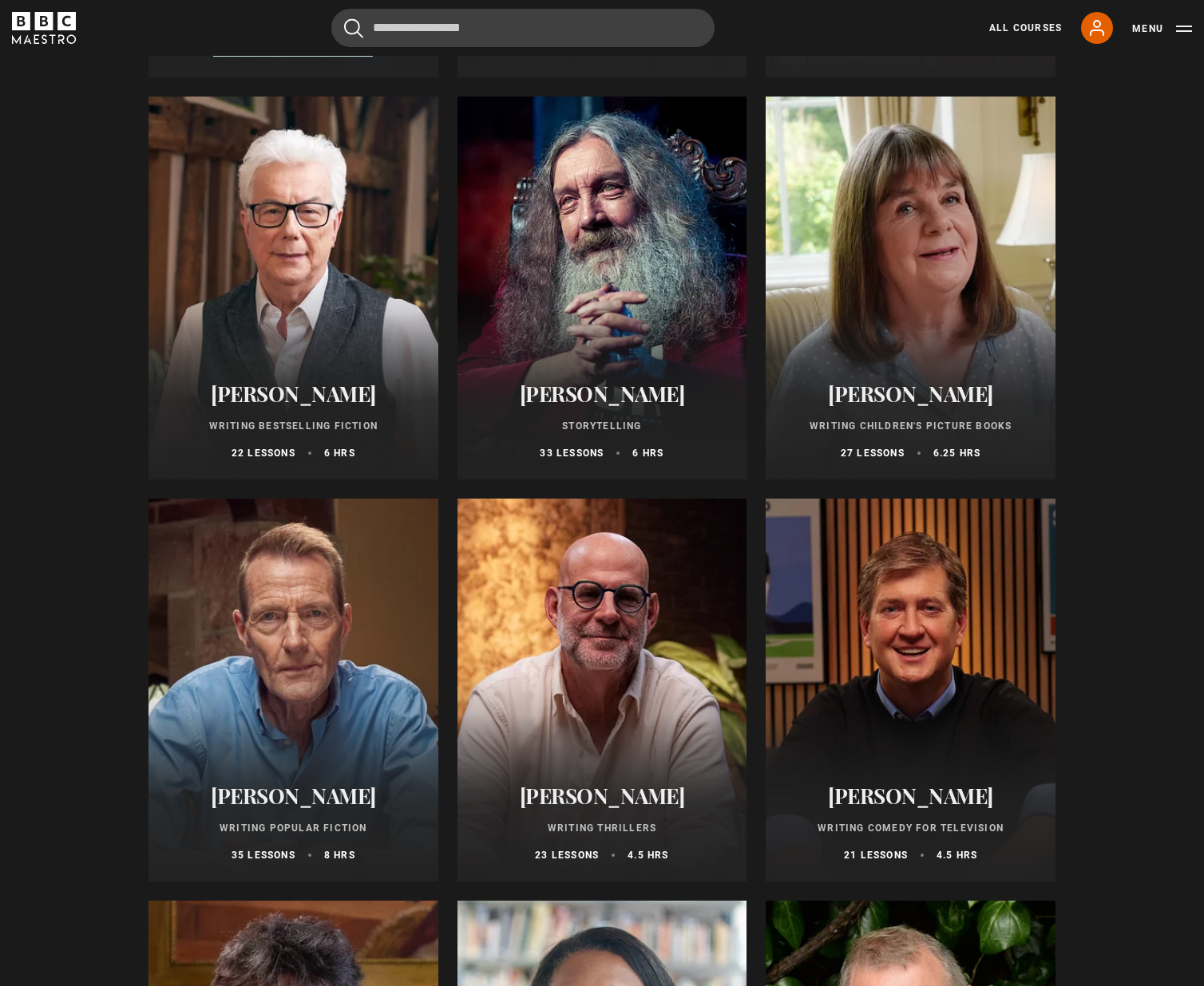
click at [283, 266] on div at bounding box center [293, 288] width 290 height 383
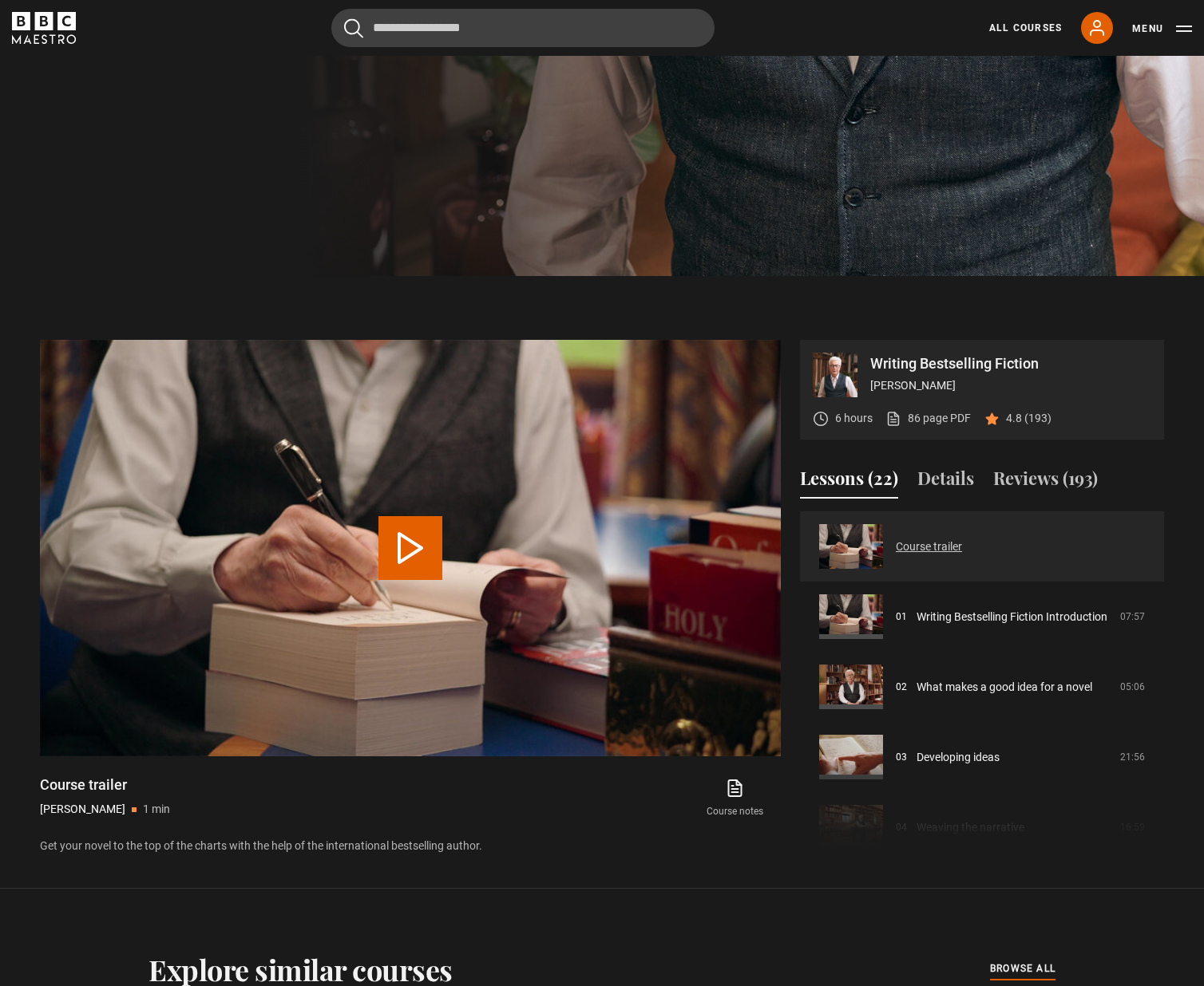
click at [896, 542] on link "Course trailer" at bounding box center [929, 546] width 67 height 17
click at [404, 541] on button "Play Video" at bounding box center [410, 548] width 64 height 64
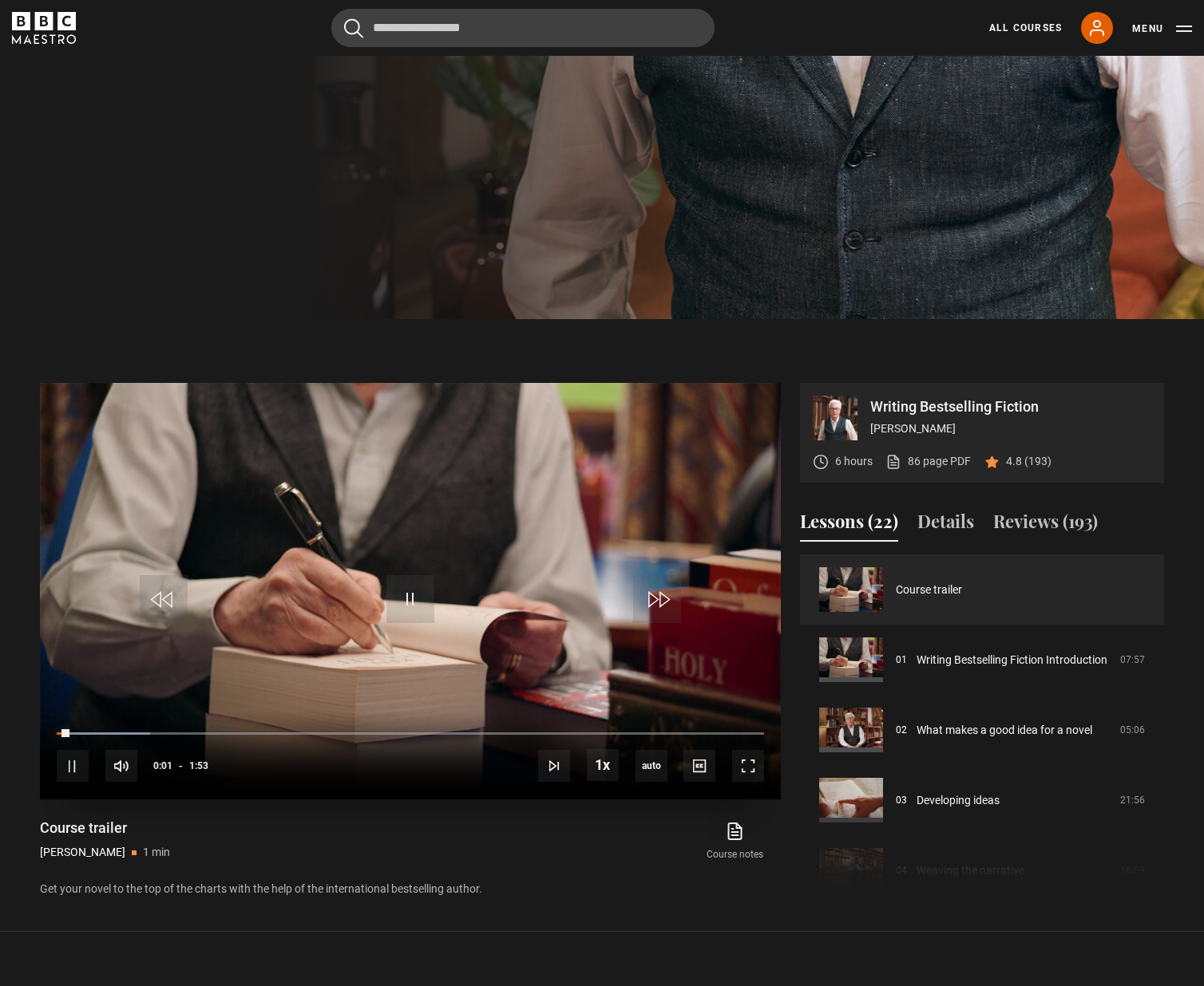
scroll to position [755, 0]
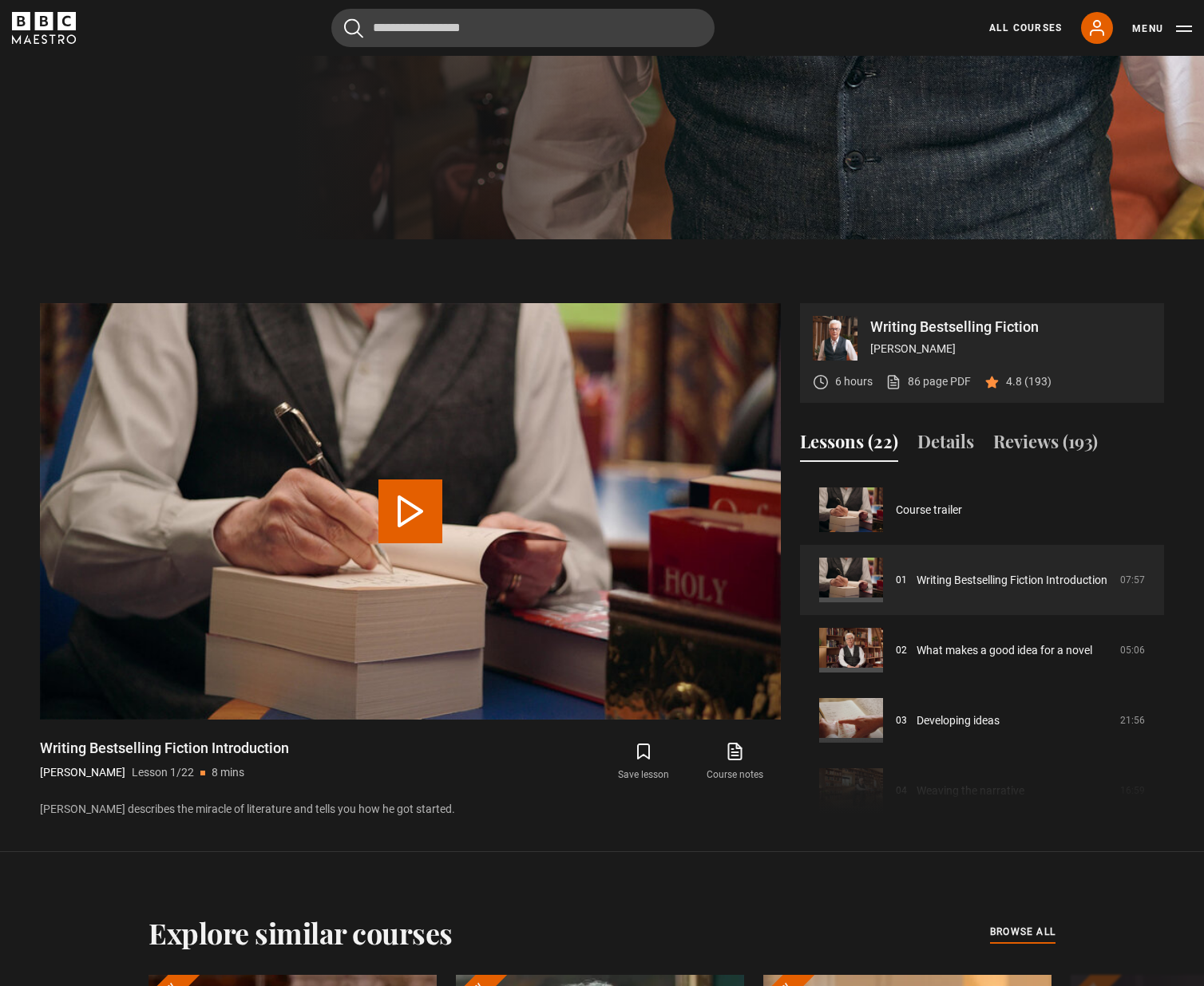
scroll to position [994, 0]
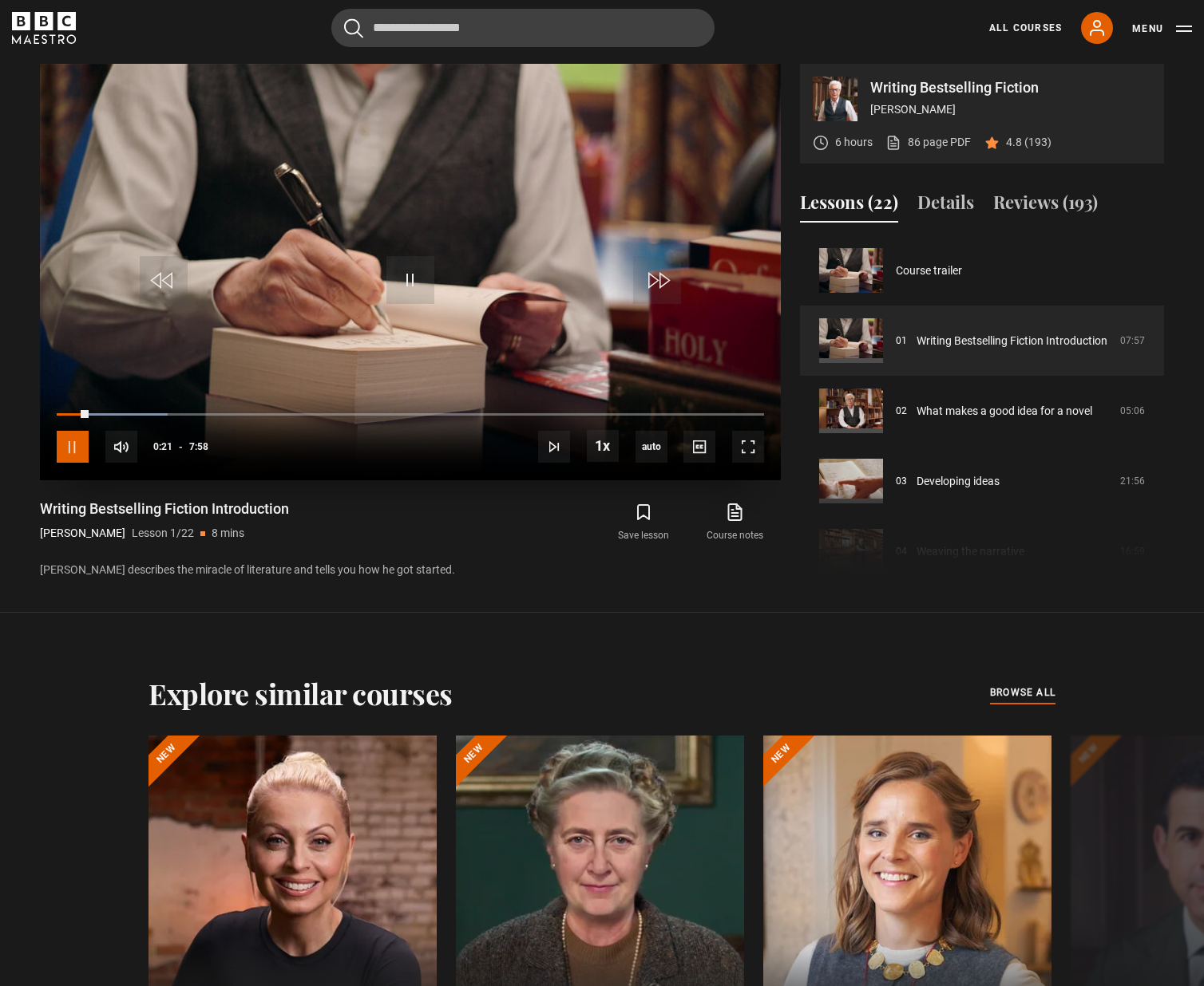
click at [71, 457] on span "Video Player" at bounding box center [73, 447] width 32 height 32
drag, startPoint x: 87, startPoint y: 420, endPoint x: 41, endPoint y: 418, distance: 46.0
click at [41, 418] on div "10s Skip Back 10 seconds Play 10s Skip Forward 10 seconds Loaded : 15.69% 0:20 …" at bounding box center [410, 436] width 741 height 88
drag, startPoint x: 81, startPoint y: 412, endPoint x: 22, endPoint y: 412, distance: 59.0
click at [22, 412] on section "Writing Bestselling Fiction Ken Follett 6 hours 86 page PDF (opens in new tab) …" at bounding box center [602, 306] width 1204 height 613
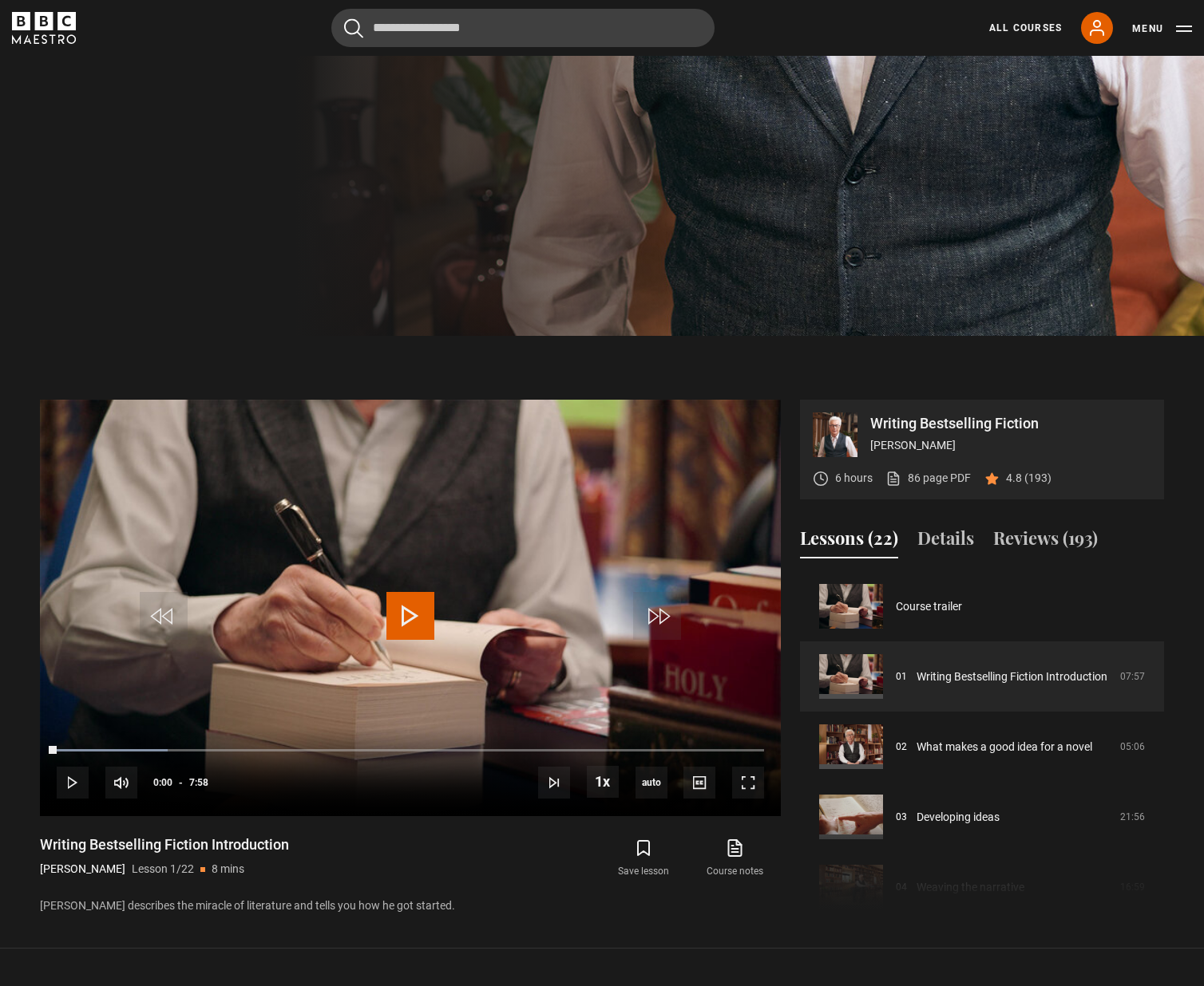
scroll to position [675, 0]
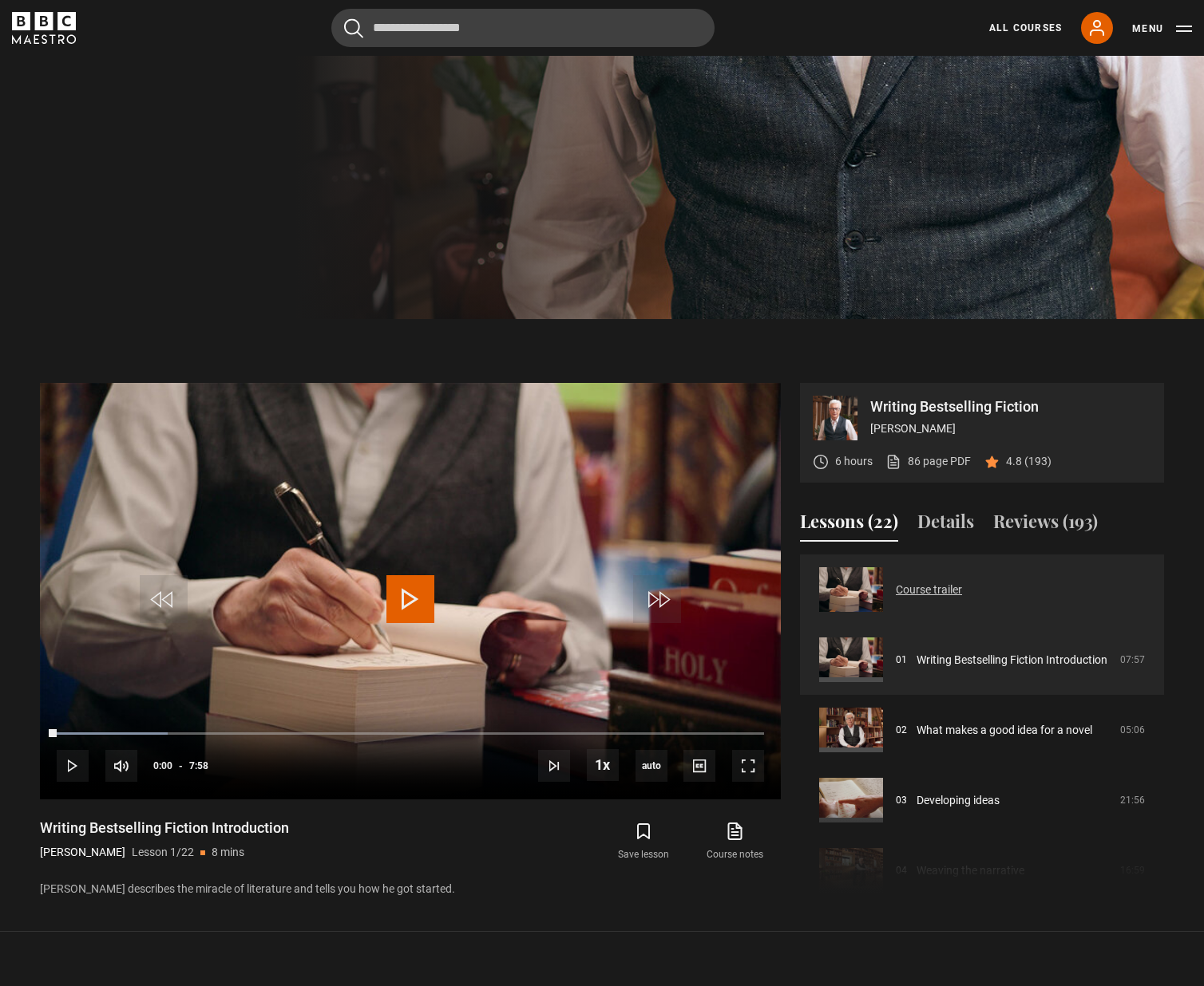
click at [924, 588] on link "Course trailer" at bounding box center [929, 590] width 67 height 17
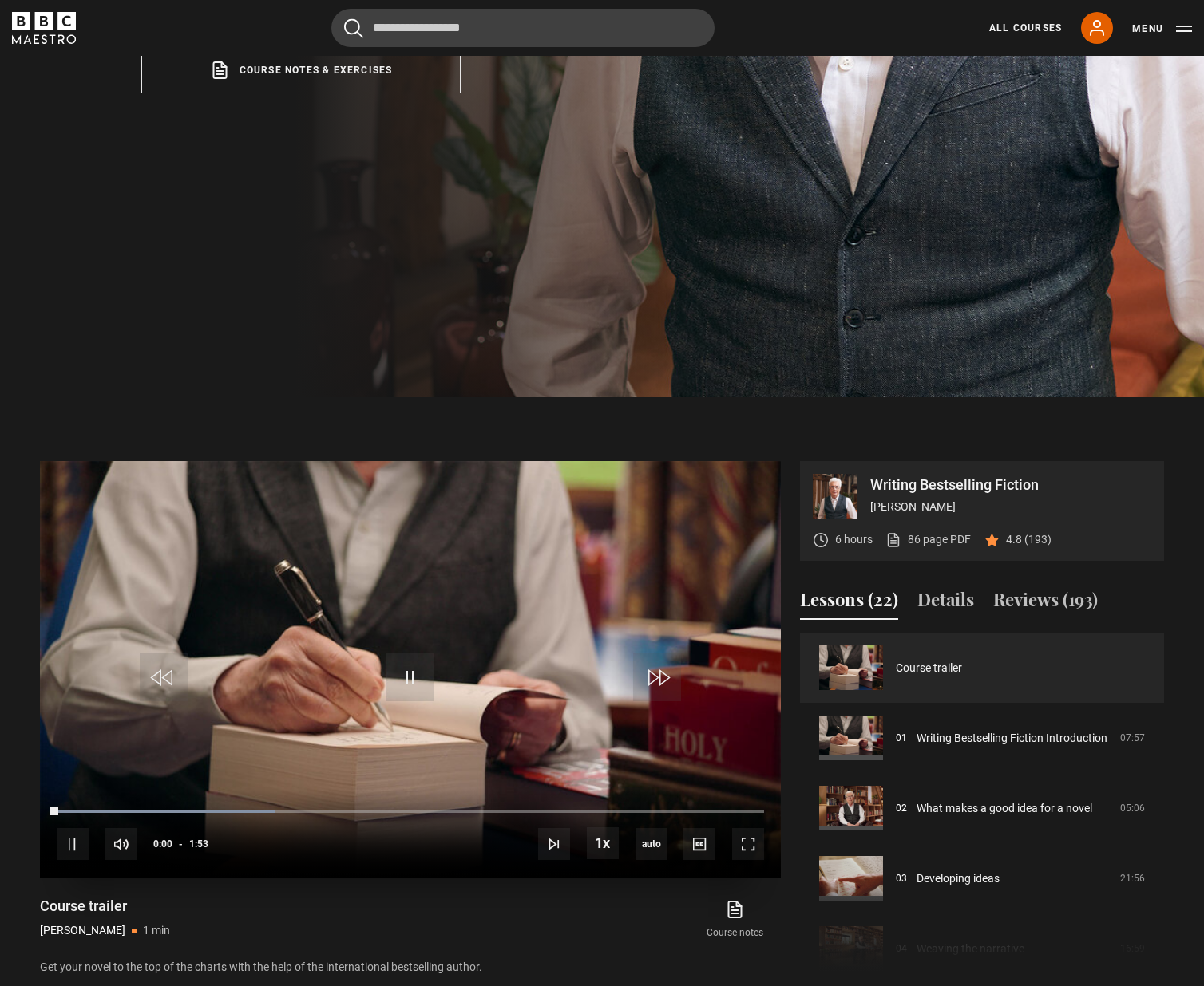
scroll to position [595, 0]
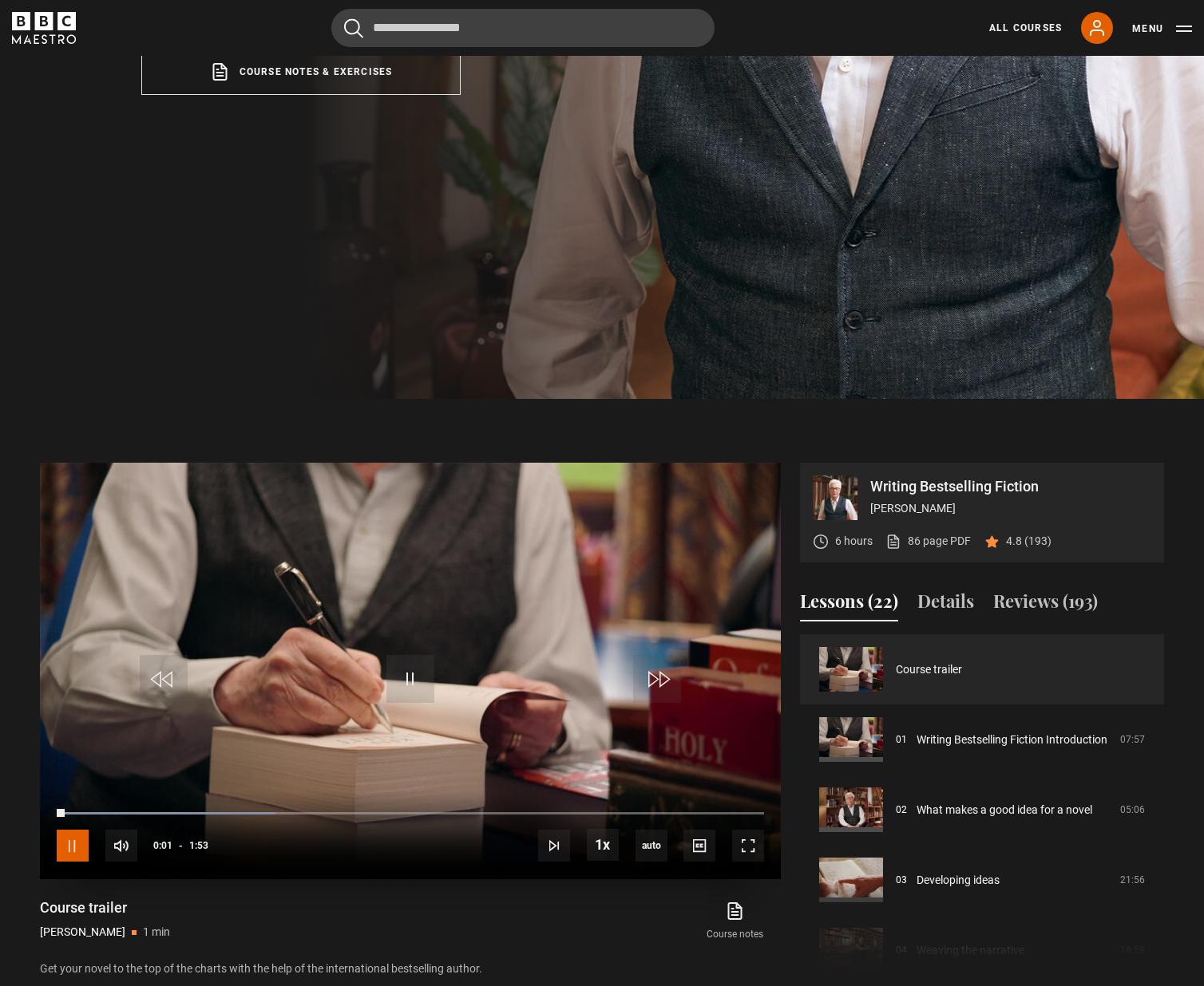
drag, startPoint x: 78, startPoint y: 840, endPoint x: 75, endPoint y: 815, distance: 25.2
click at [79, 840] on span "Video Player" at bounding box center [73, 846] width 32 height 32
drag, startPoint x: 63, startPoint y: 812, endPoint x: 64, endPoint y: 839, distance: 27.0
click at [27, 815] on section "Writing Bestselling Fiction [PERSON_NAME] 6 hours 86 page PDF (opens in new tab…" at bounding box center [602, 705] width 1204 height 613
click at [64, 855] on span "Video Player" at bounding box center [73, 846] width 32 height 32
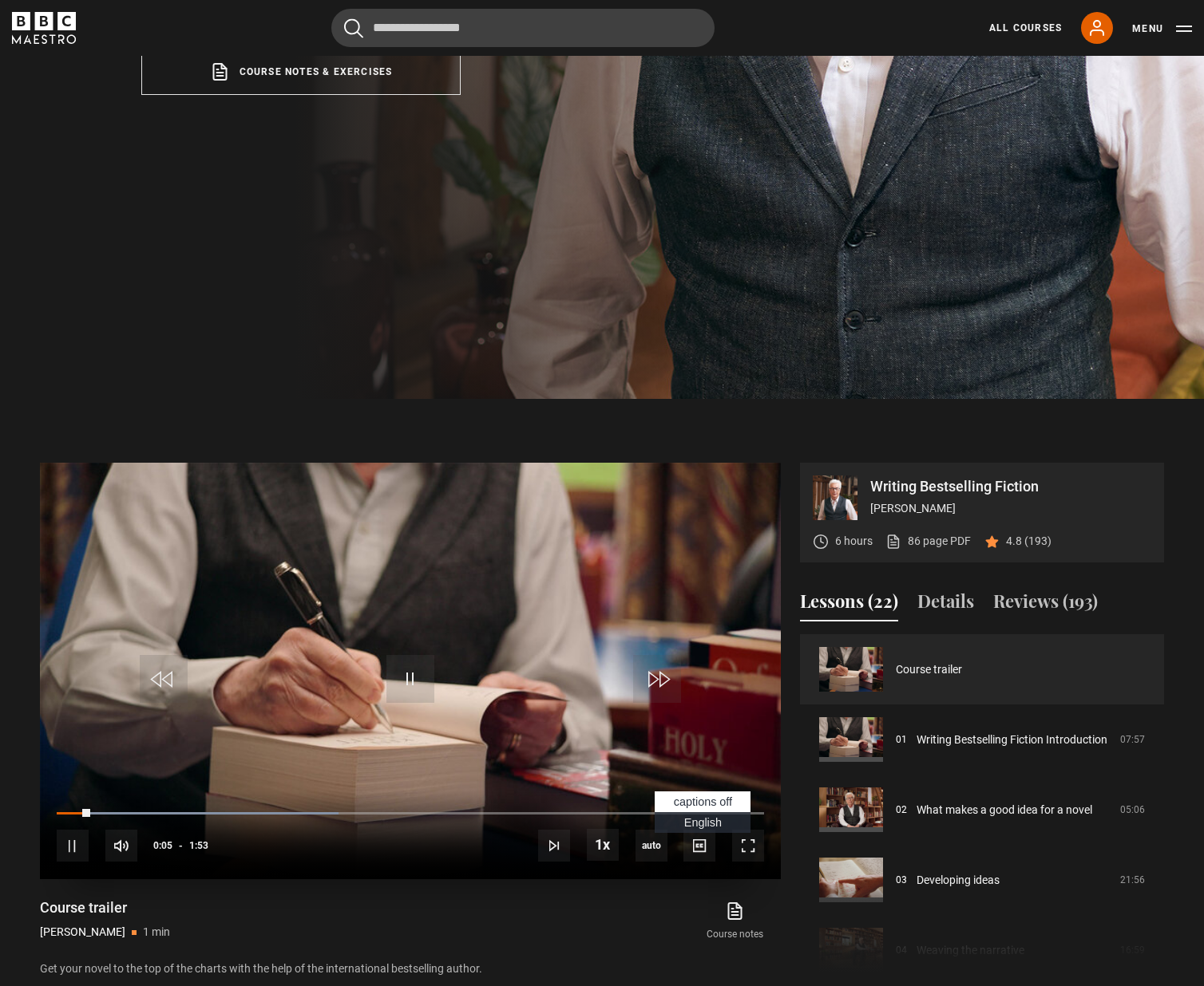
click at [680, 818] on li "English Captions" at bounding box center [702, 822] width 95 height 21
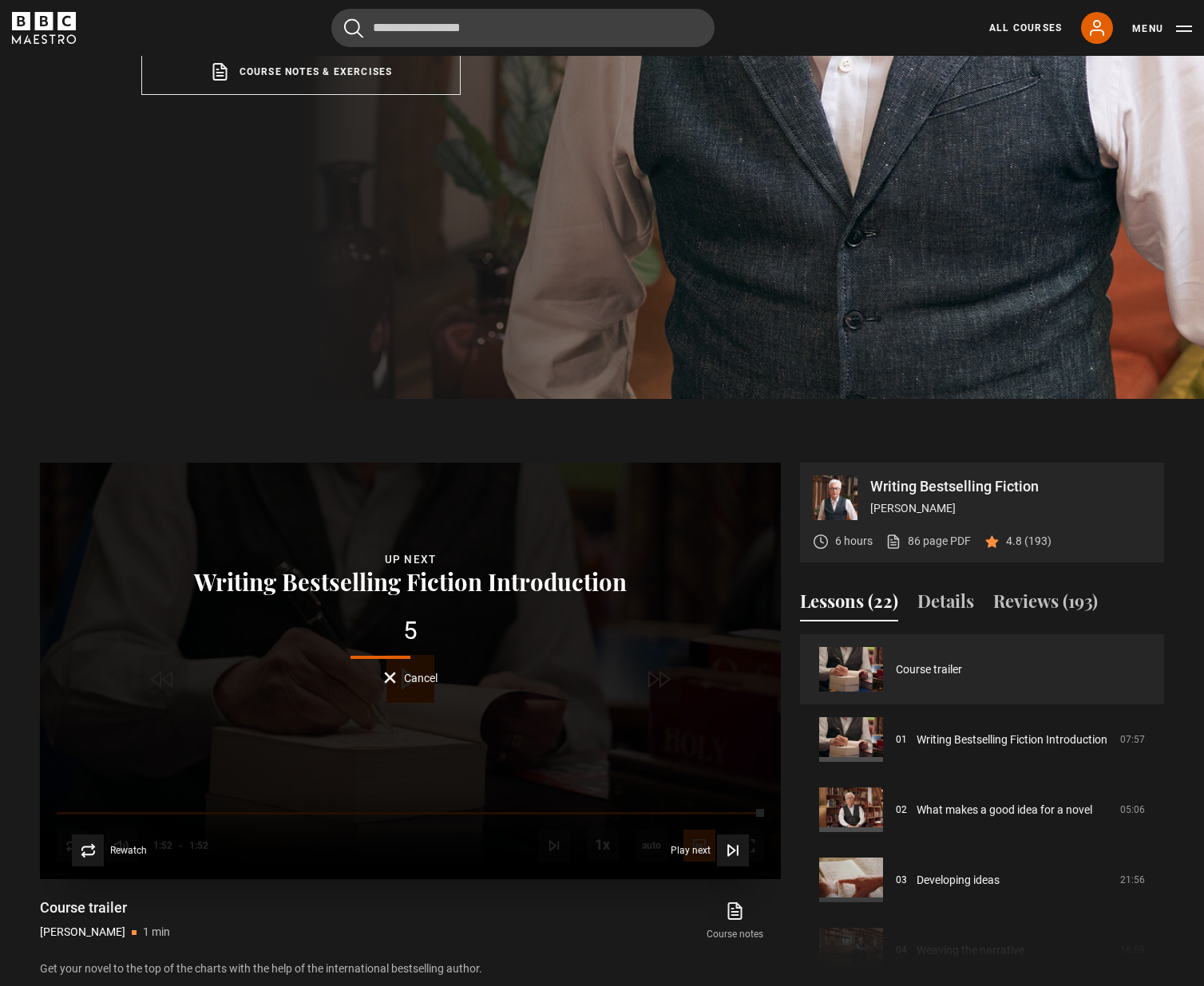
click at [388, 676] on button "Cancel" at bounding box center [410, 678] width 54 height 12
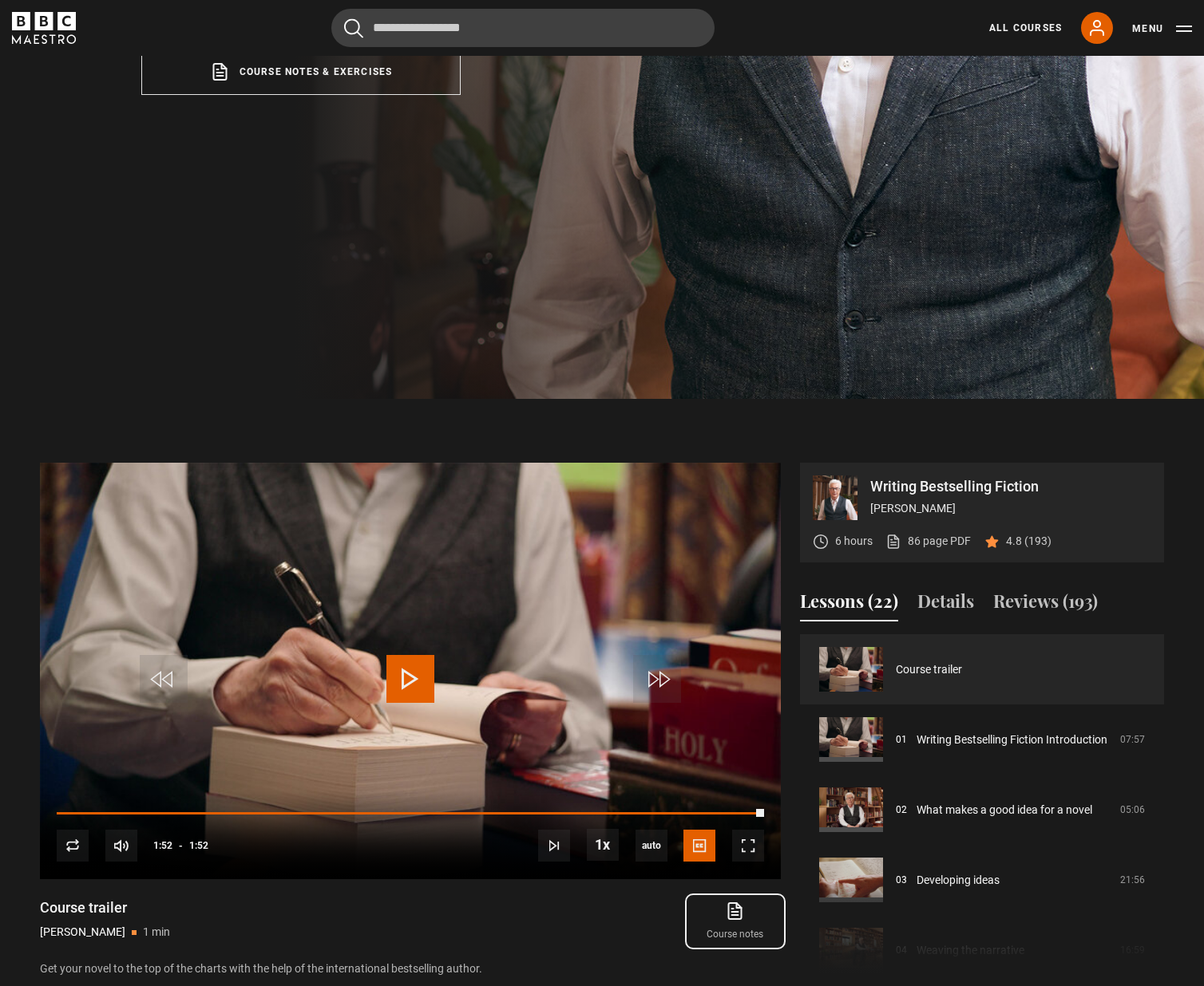
click at [729, 912] on icon at bounding box center [735, 912] width 13 height 16
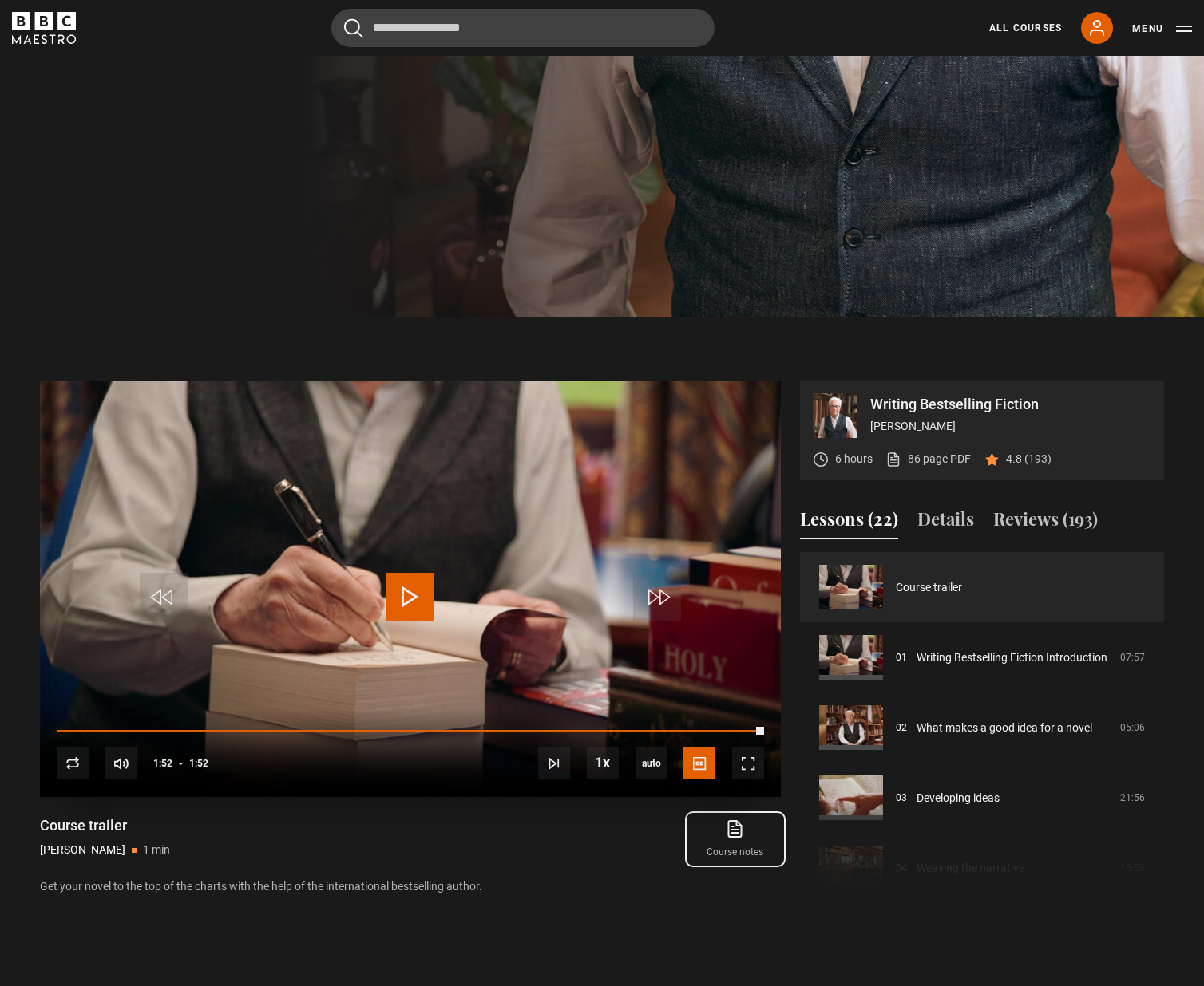
scroll to position [755, 0]
